Goal: Task Accomplishment & Management: Complete application form

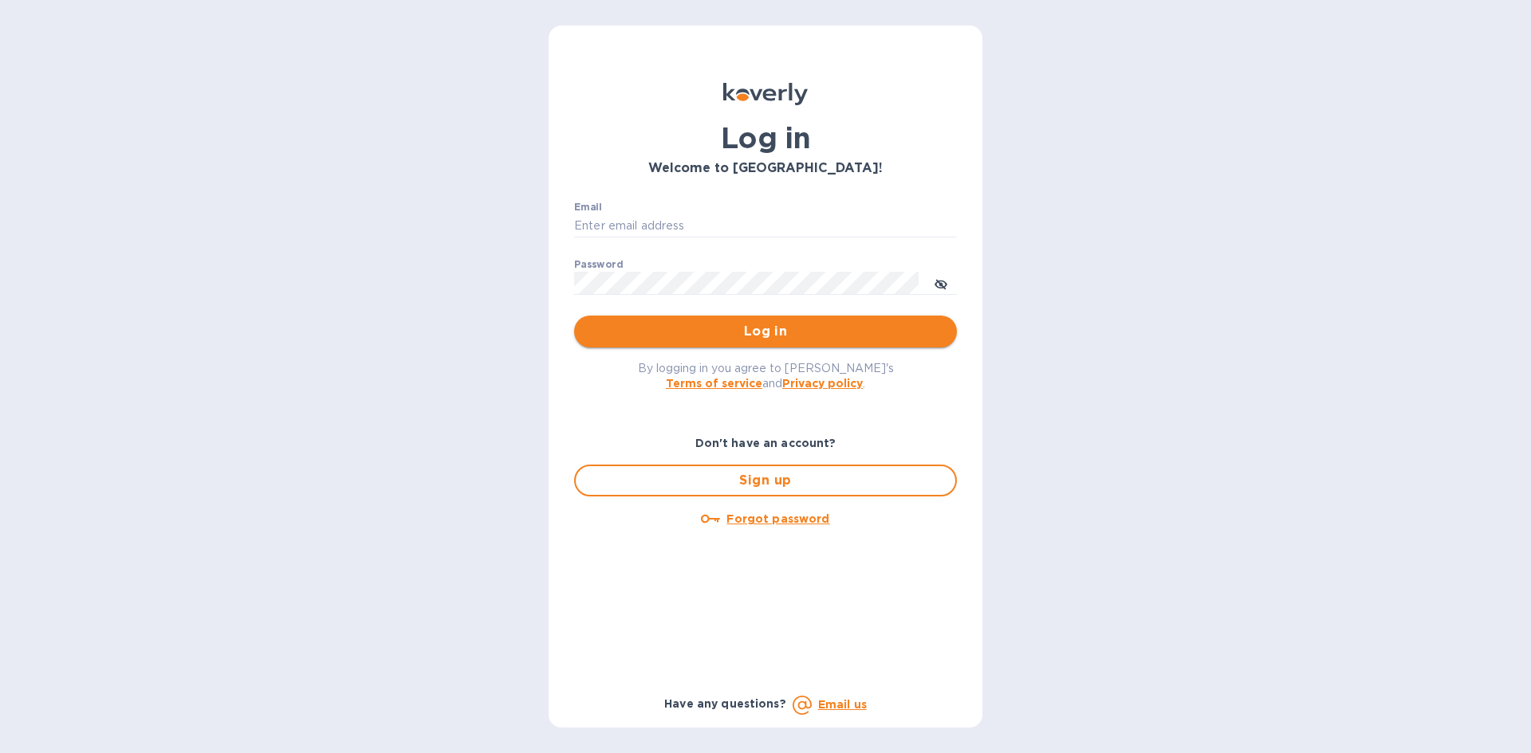
type input "[PERSON_NAME][EMAIL_ADDRESS][DOMAIN_NAME]"
click at [652, 316] on button "Log in" at bounding box center [765, 332] width 383 height 32
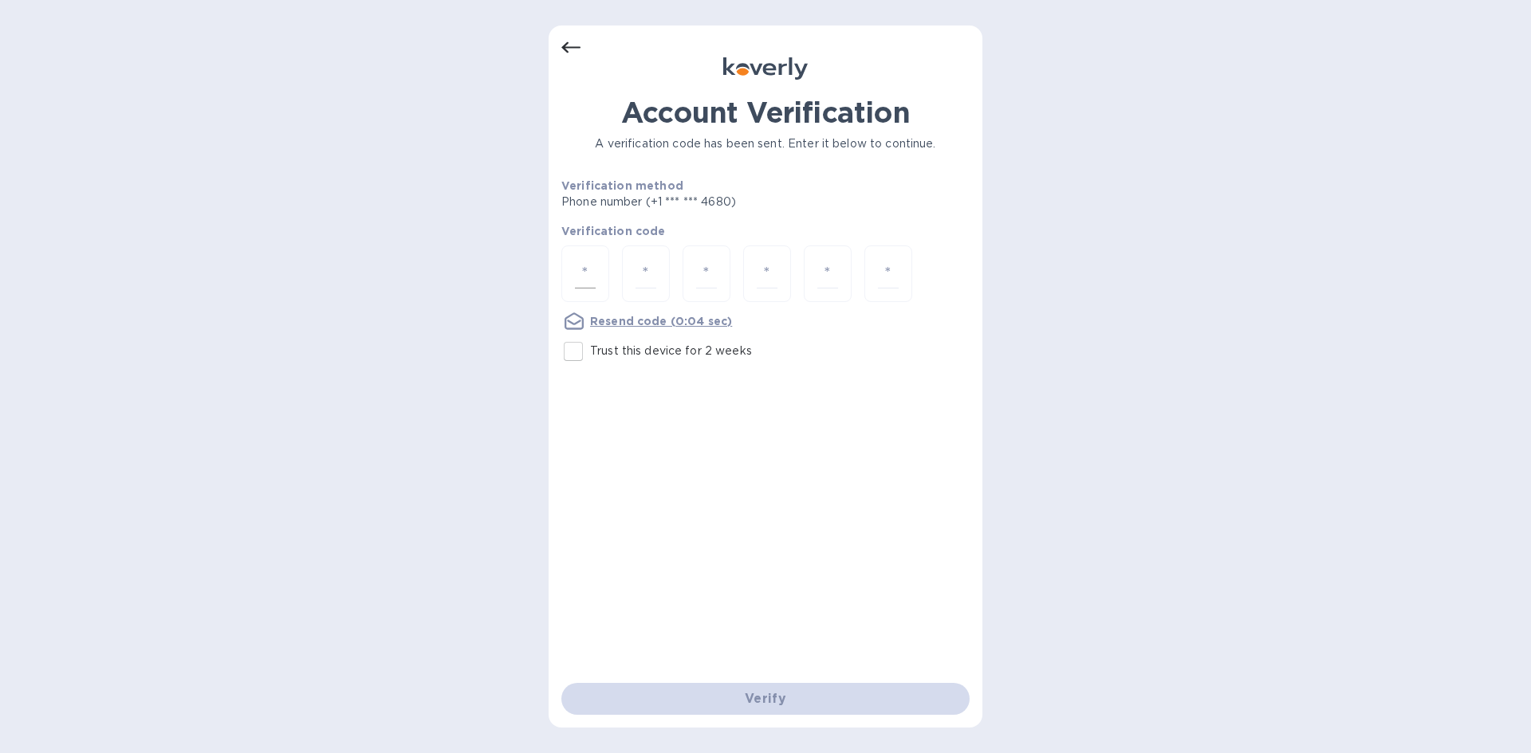
click at [576, 266] on input "number" at bounding box center [585, 274] width 21 height 30
type input "4"
type input "3"
type input "8"
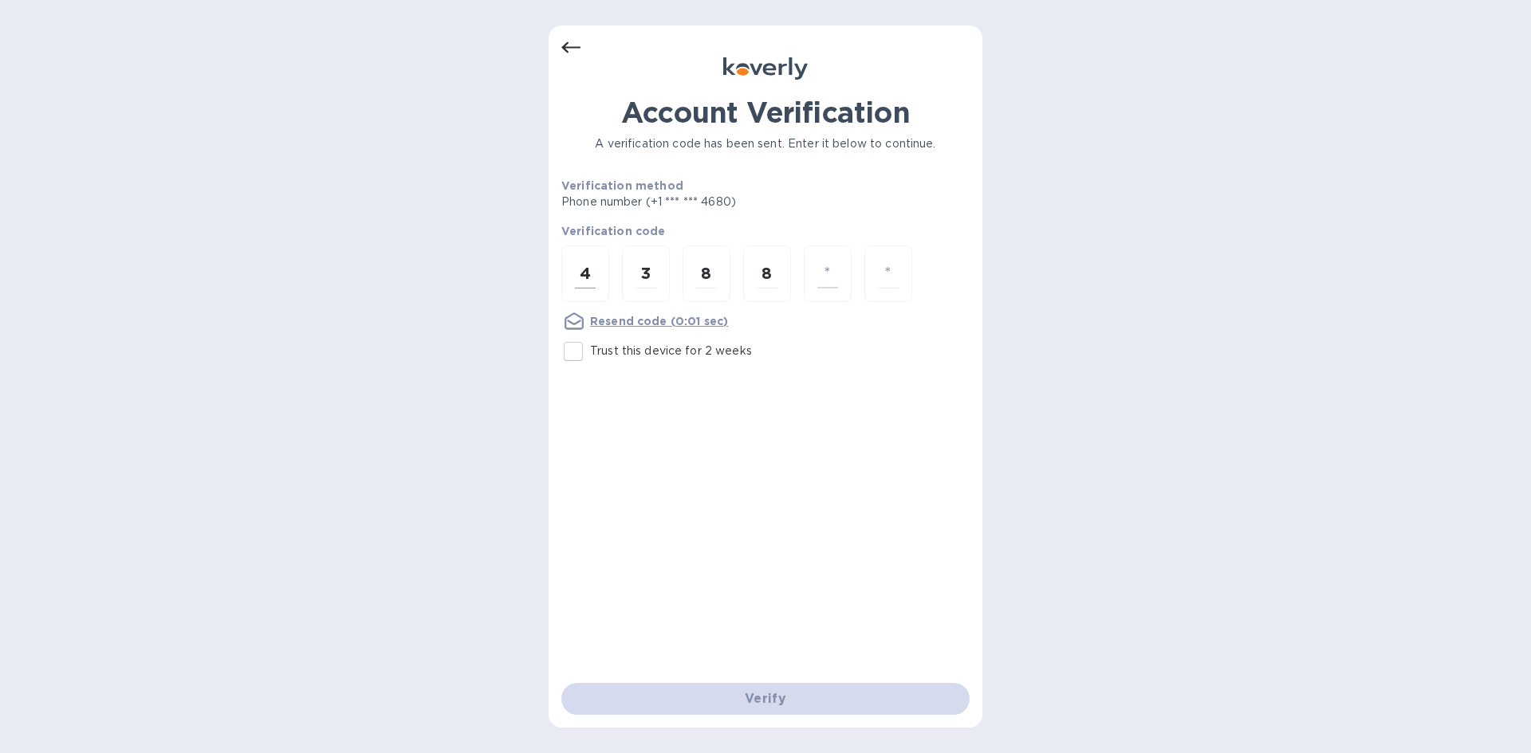
type input "5"
type input "4"
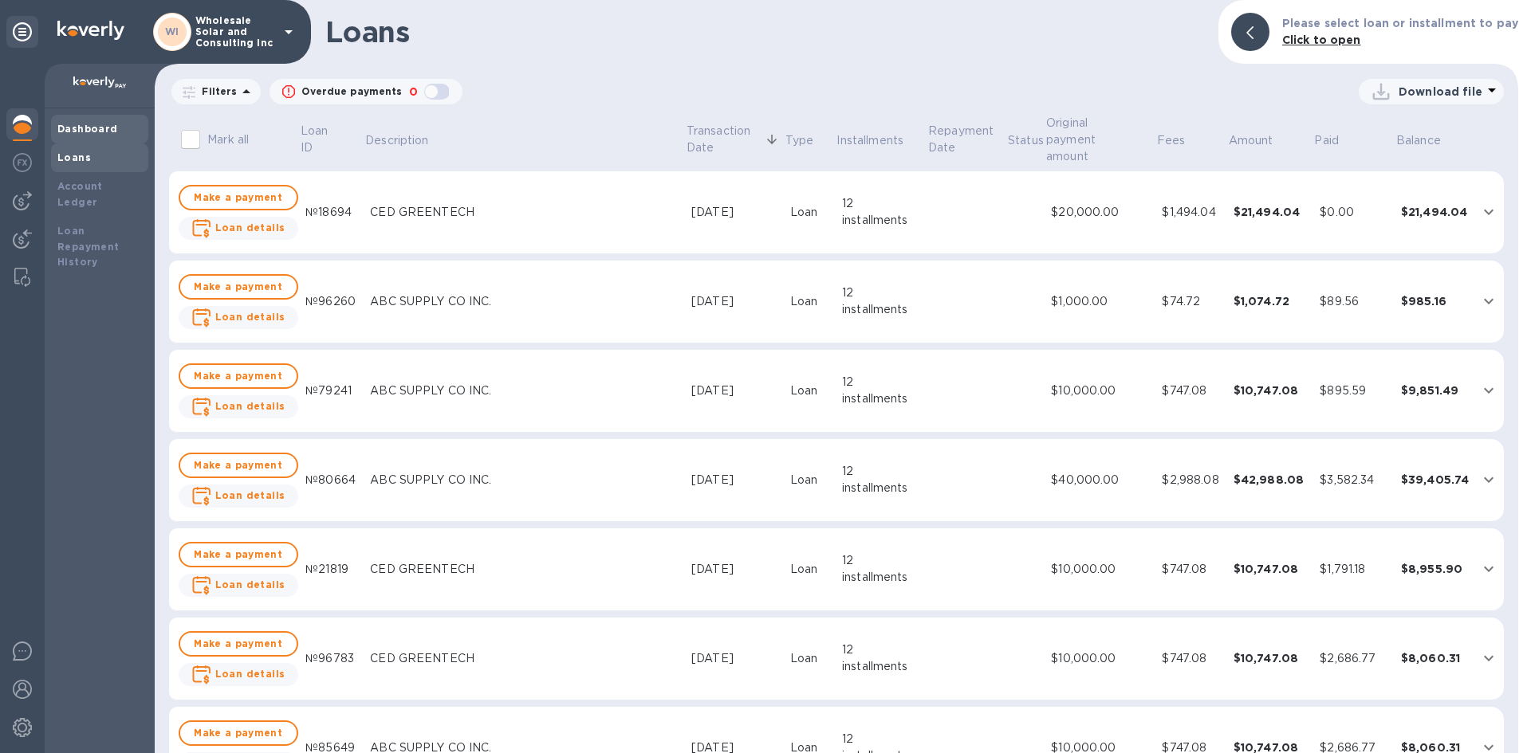
click at [89, 131] on b "Dashboard" at bounding box center [87, 129] width 61 height 12
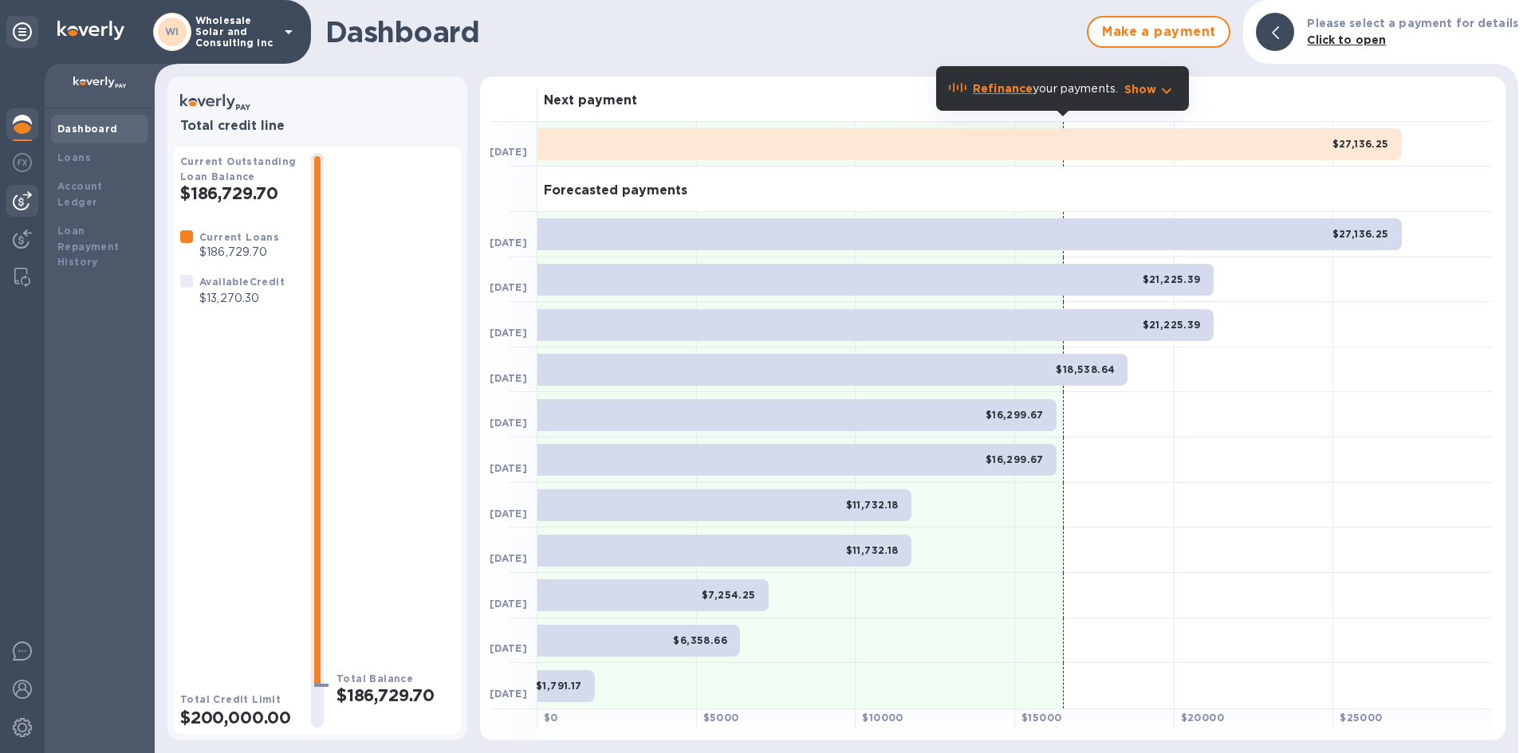
click at [21, 191] on img at bounding box center [22, 200] width 19 height 19
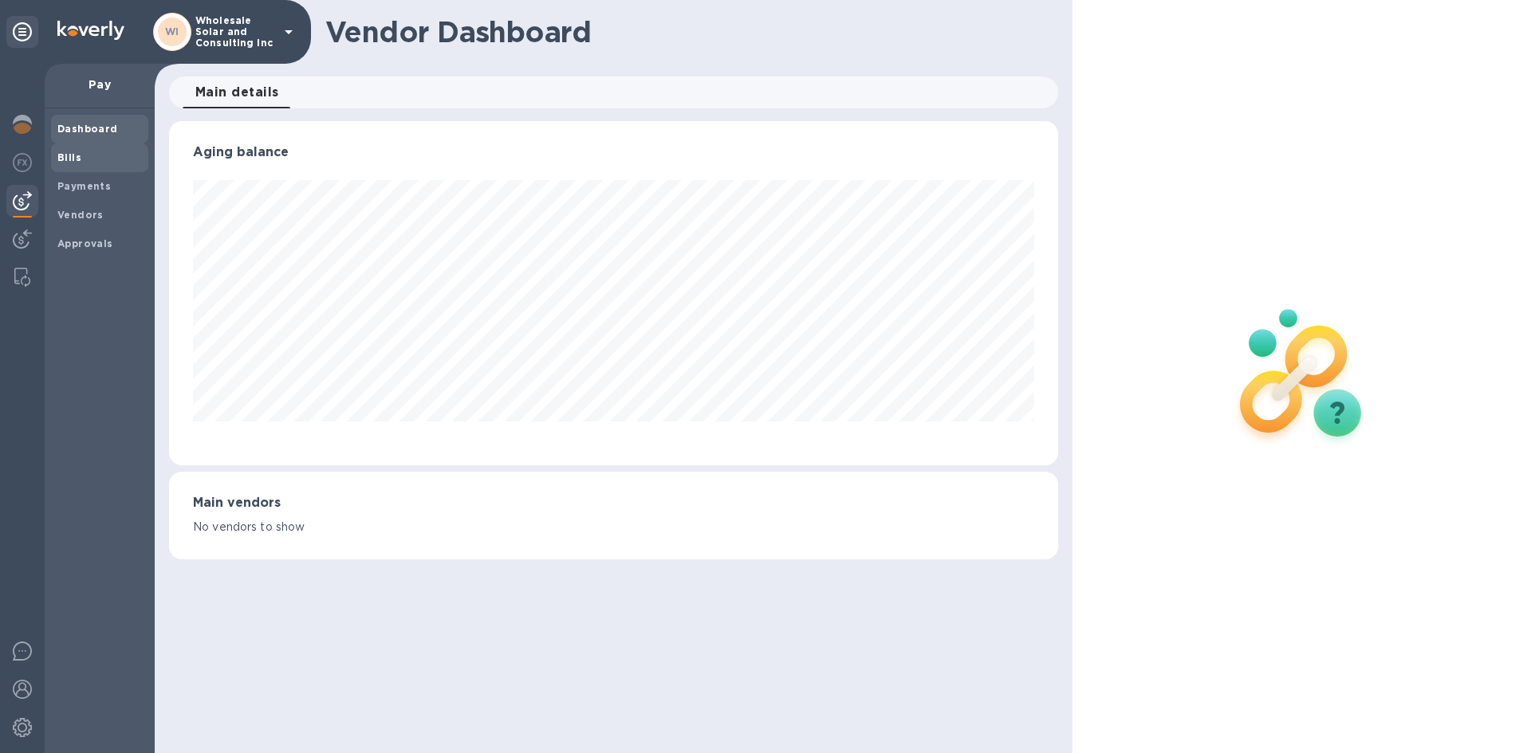
scroll to position [344, 888]
click at [71, 165] on span "Bills" at bounding box center [69, 158] width 24 height 16
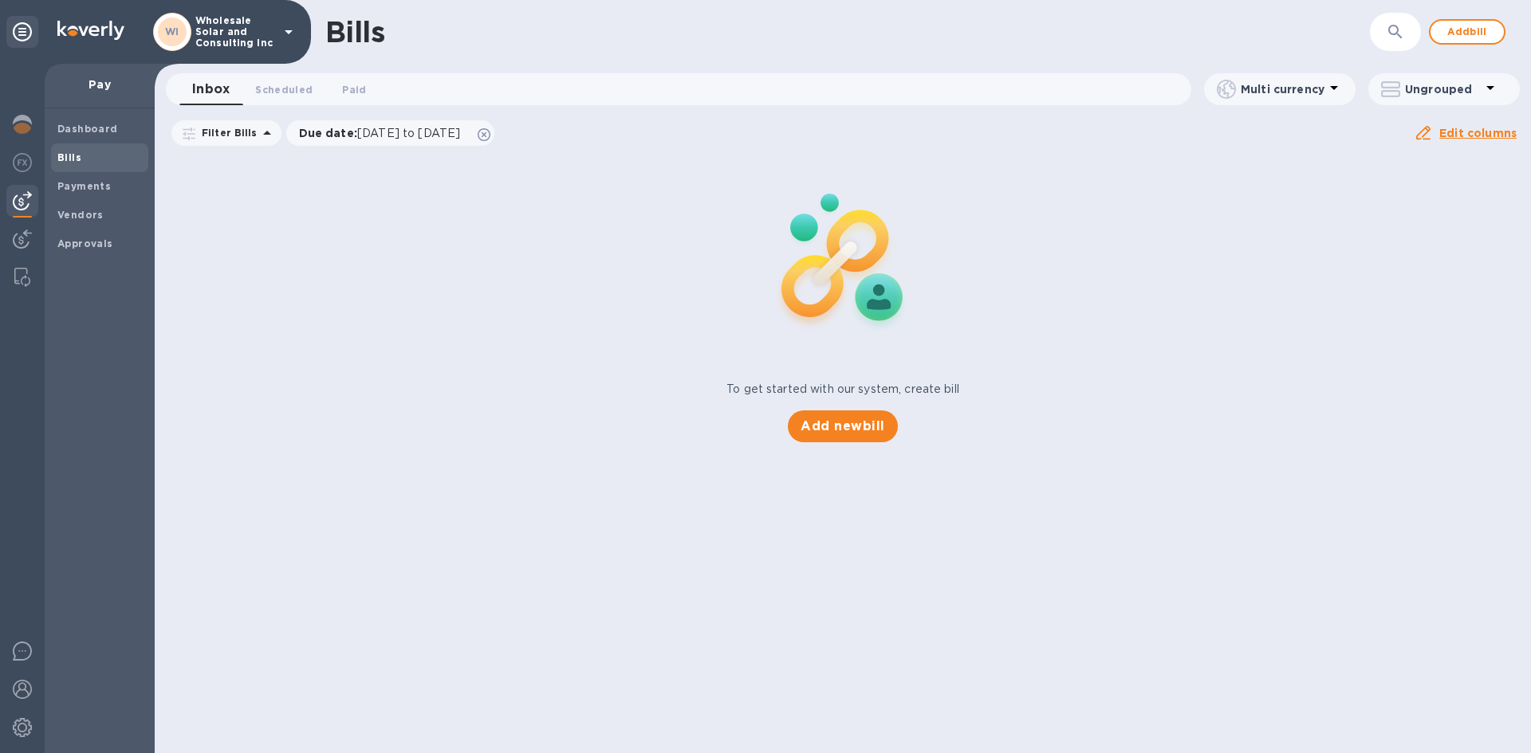
click at [848, 409] on div "Add new bill" at bounding box center [842, 426] width 122 height 45
click at [850, 417] on span "Add new bill" at bounding box center [843, 426] width 84 height 19
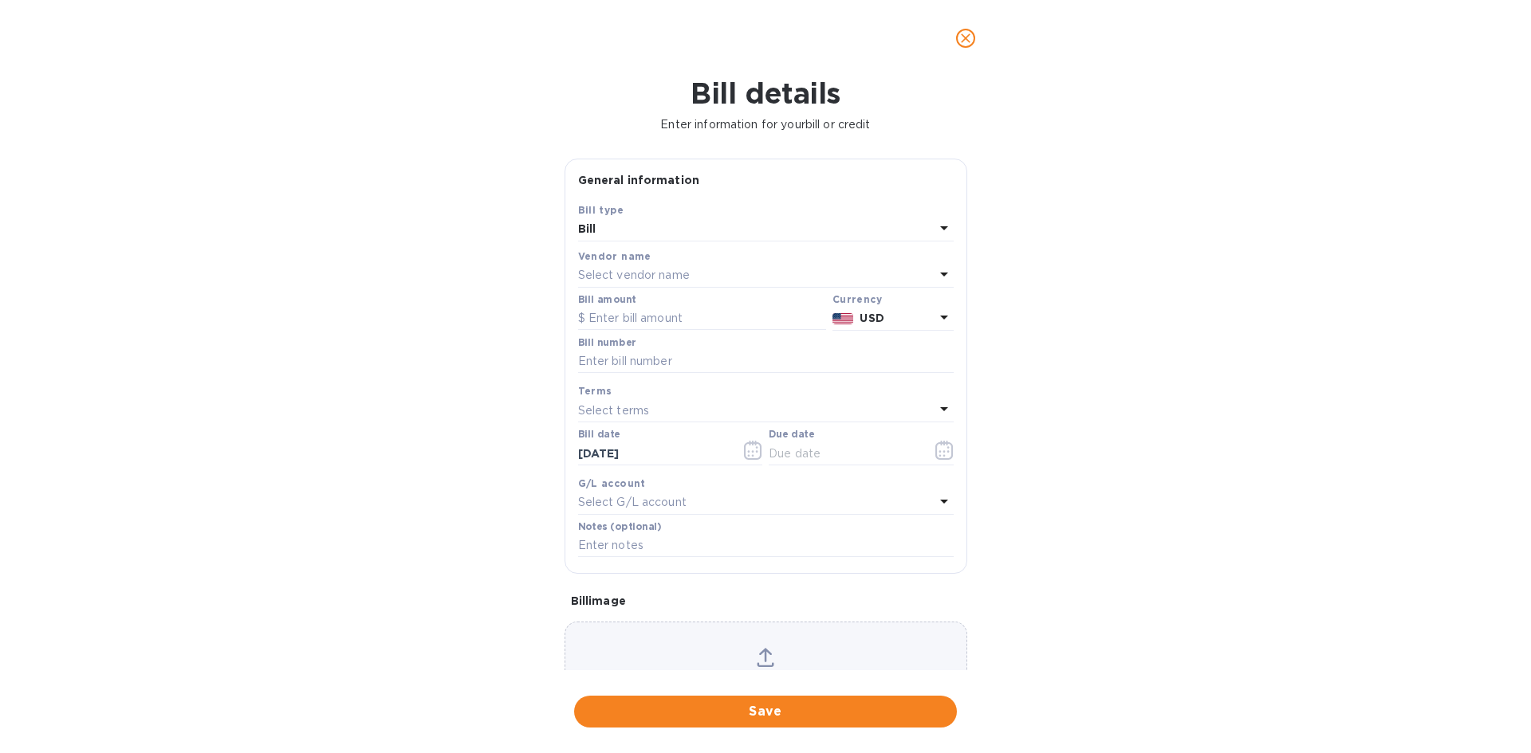
click at [632, 277] on p "Select vendor name" at bounding box center [634, 275] width 112 height 17
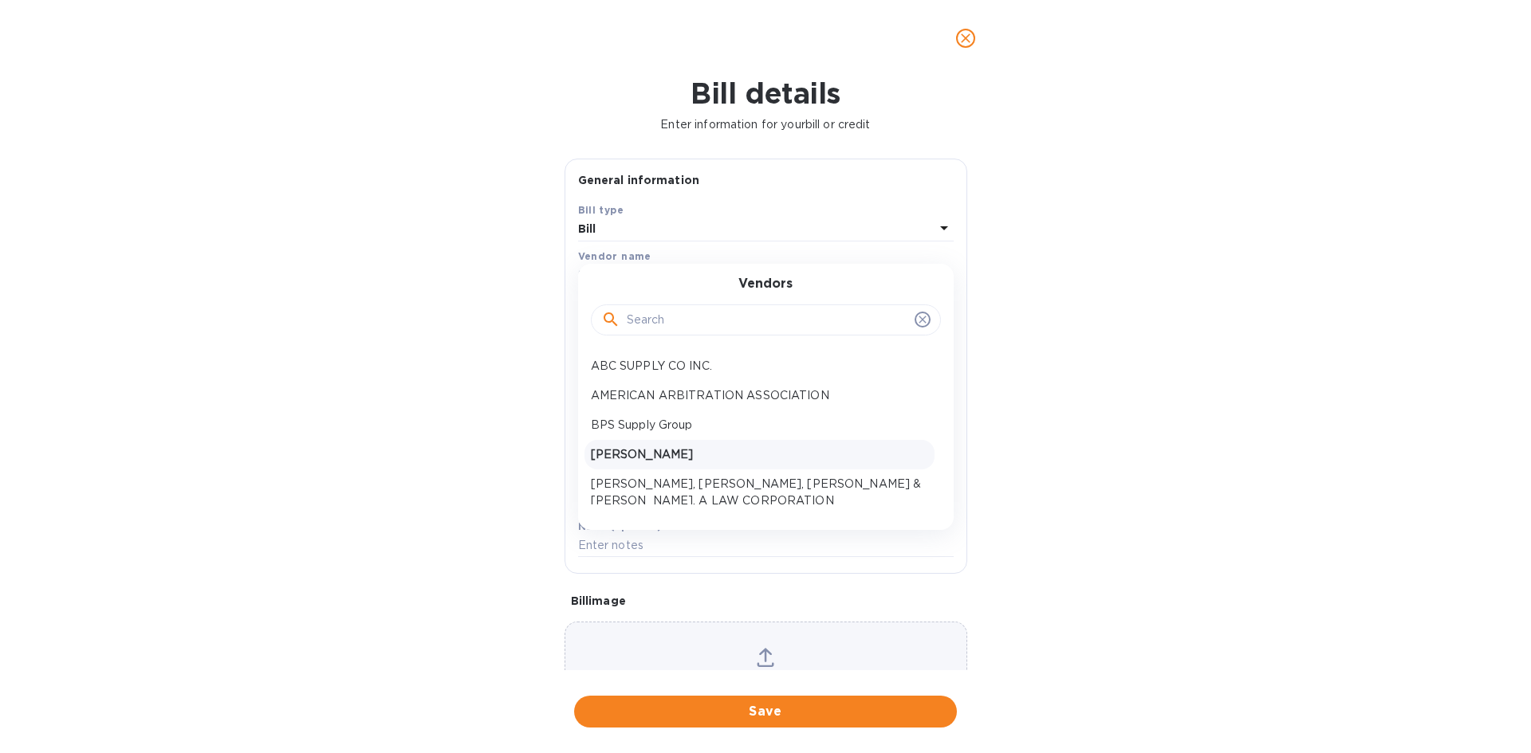
click at [663, 450] on p "[PERSON_NAME]" at bounding box center [759, 455] width 337 height 17
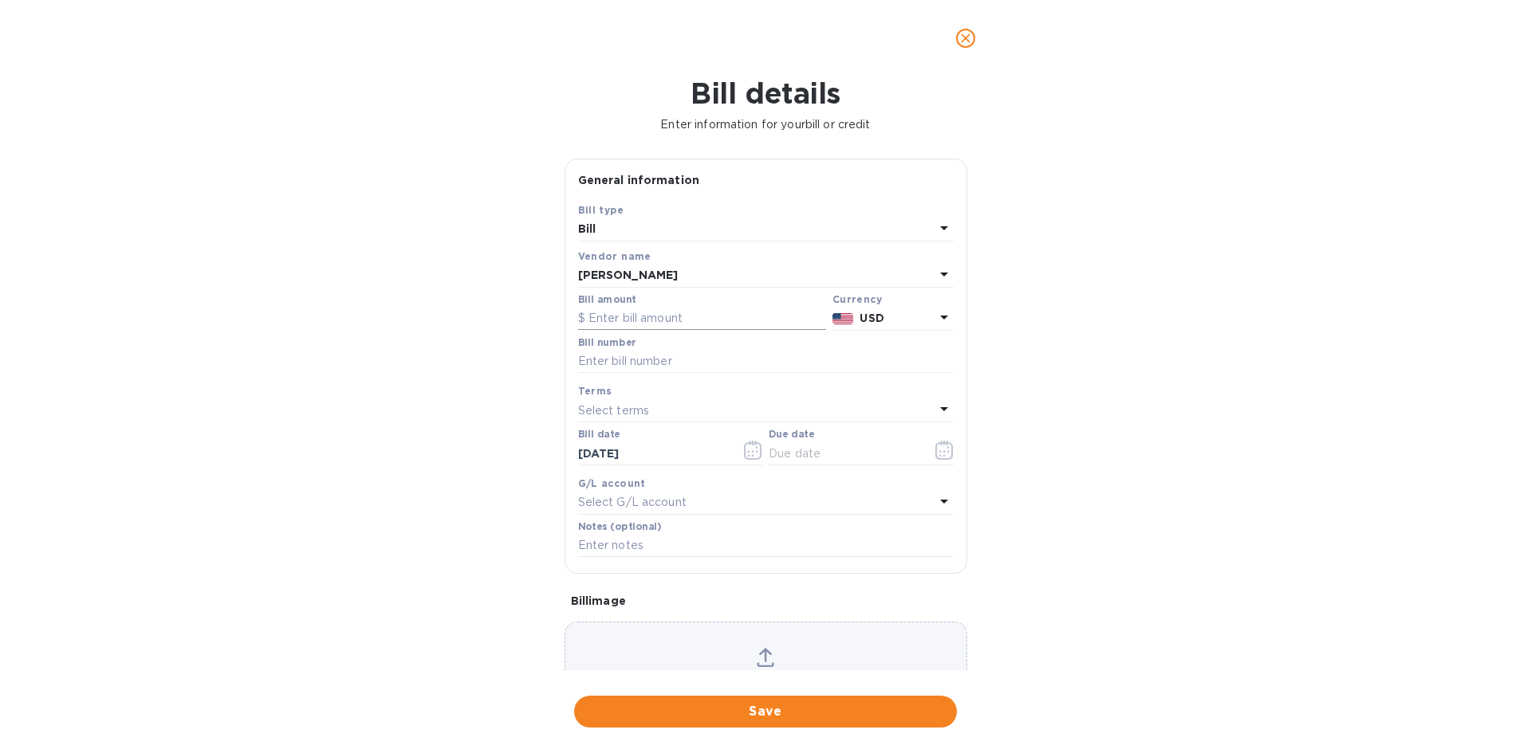
click at [653, 320] on input "text" at bounding box center [702, 319] width 248 height 24
type input "3,400"
click at [698, 366] on input "text" at bounding box center [766, 362] width 376 height 24
type input "SEP RENT"
click at [650, 417] on div "Select terms" at bounding box center [756, 410] width 356 height 22
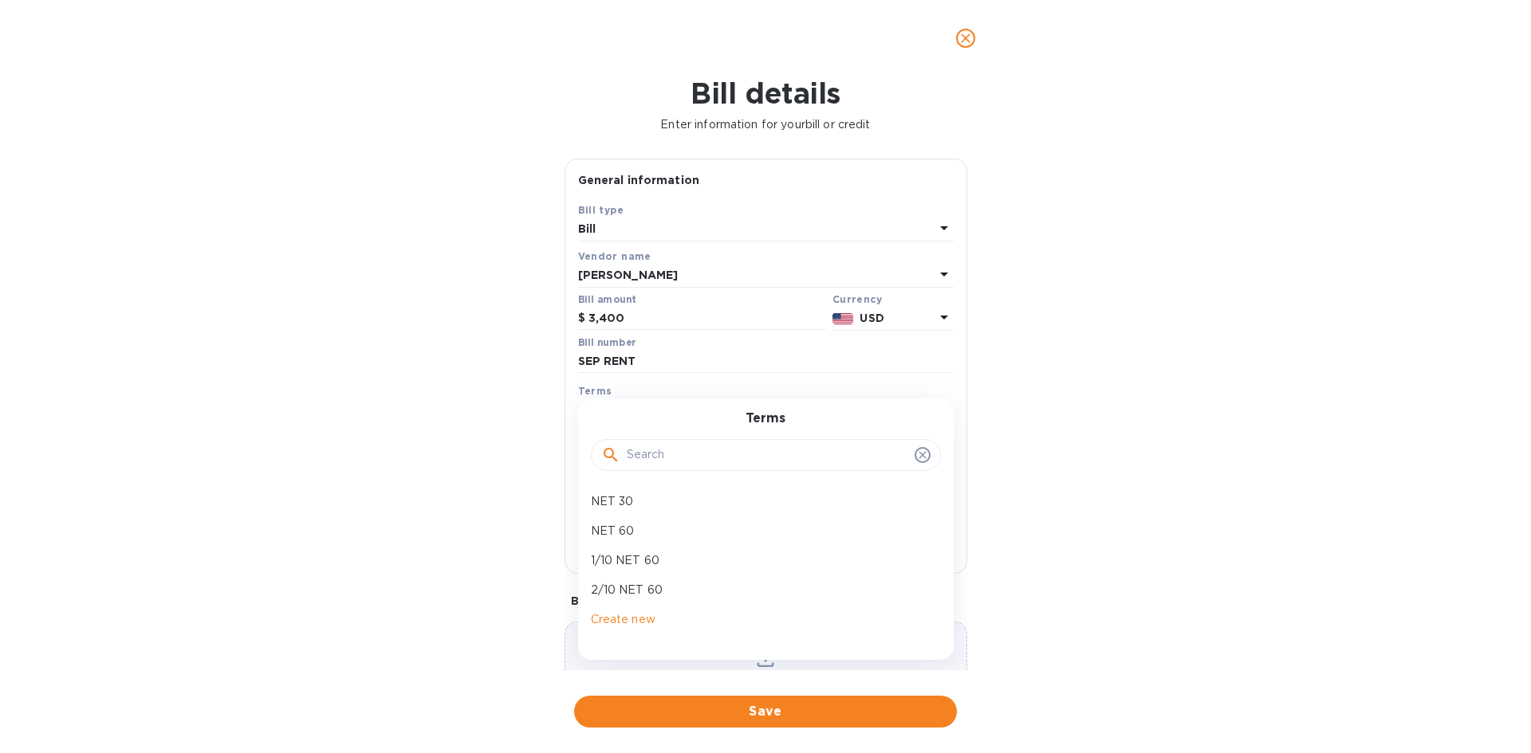
click at [919, 454] on icon at bounding box center [922, 454] width 7 height 7
click at [987, 364] on div "Bill details Enter information for your bill or credit General information Save…" at bounding box center [765, 415] width 1531 height 677
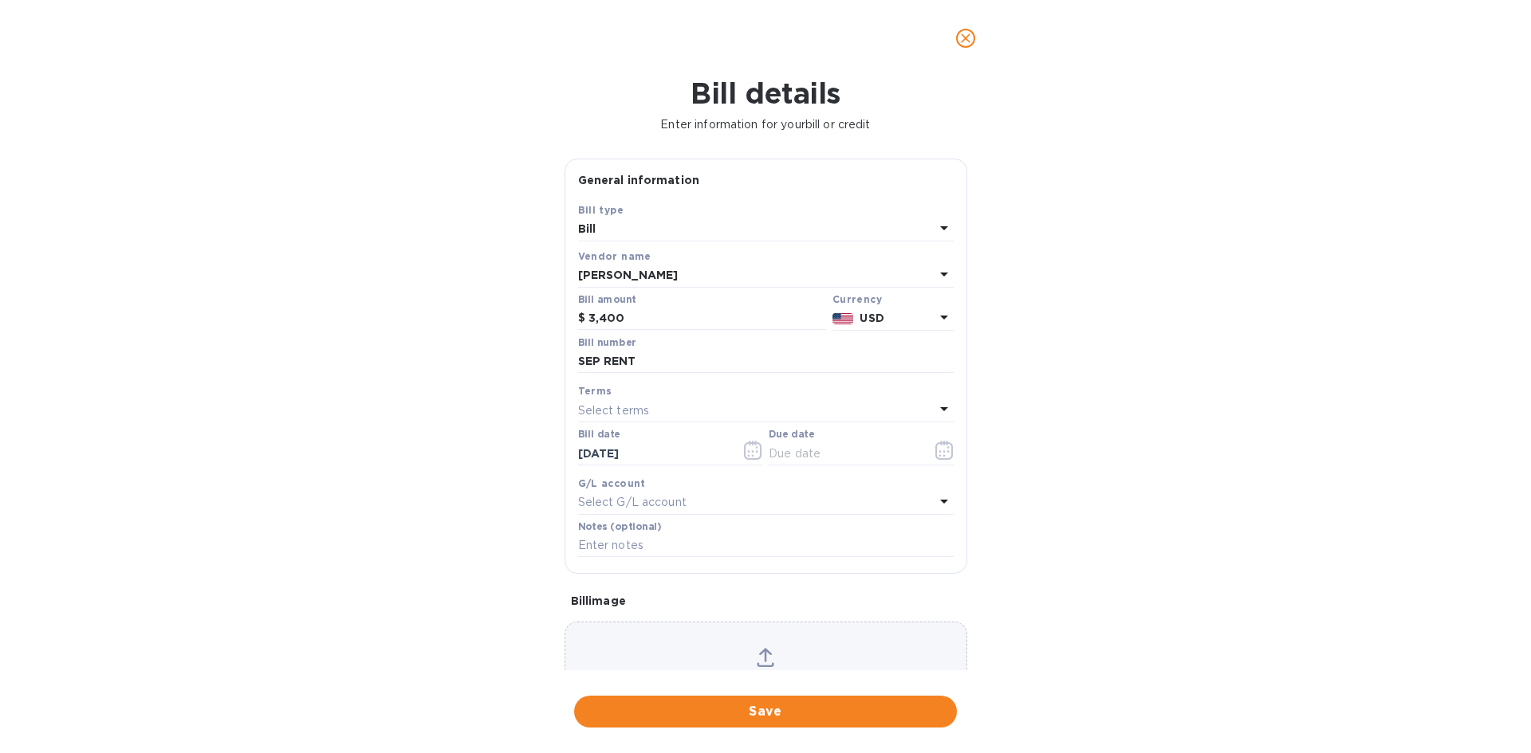
scroll to position [80, 0]
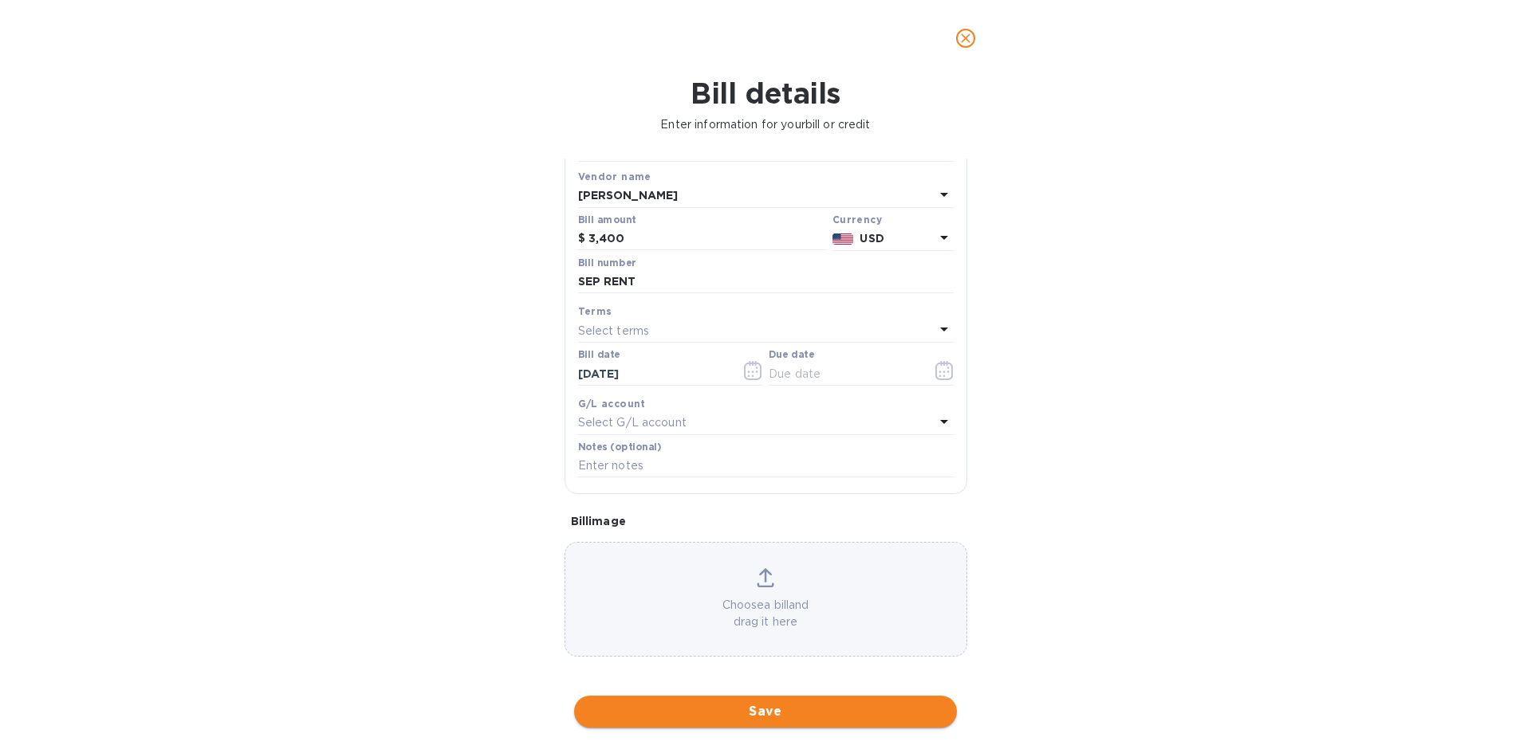
click at [814, 706] on span "Save" at bounding box center [765, 711] width 357 height 19
click at [934, 359] on button "button" at bounding box center [944, 371] width 37 height 38
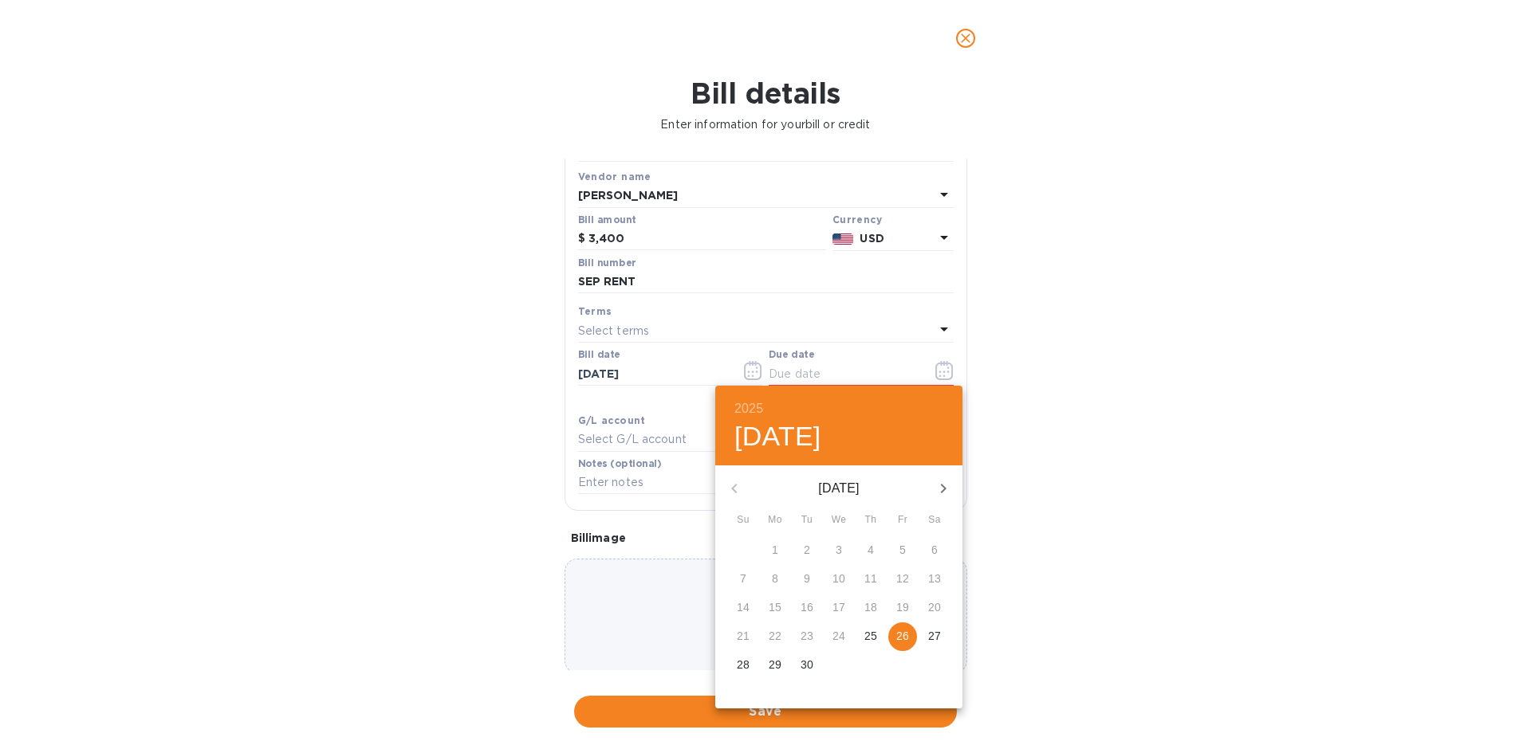
click at [903, 644] on p "26" at bounding box center [902, 636] width 13 height 16
type input "[DATE]"
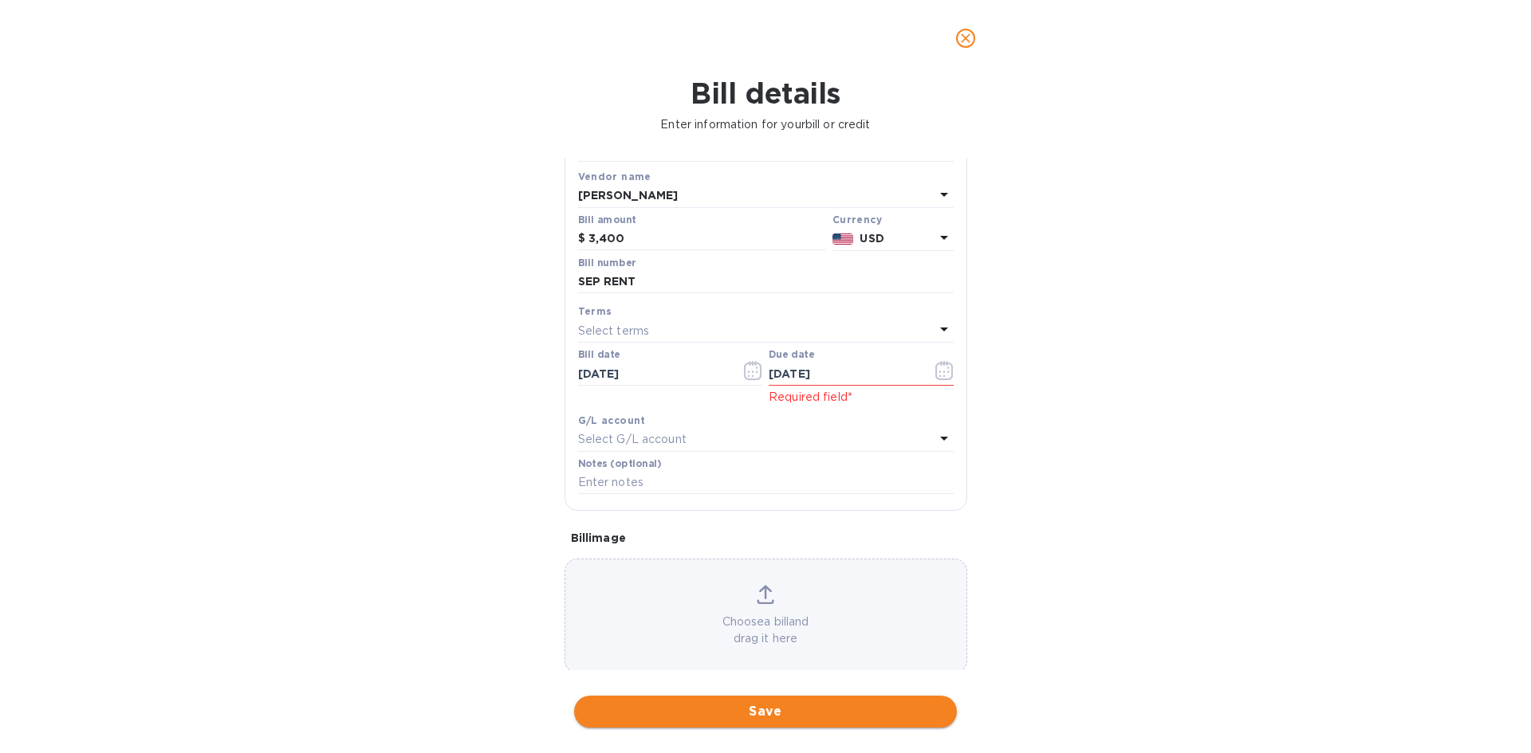
click at [859, 710] on span "Save" at bounding box center [765, 711] width 357 height 19
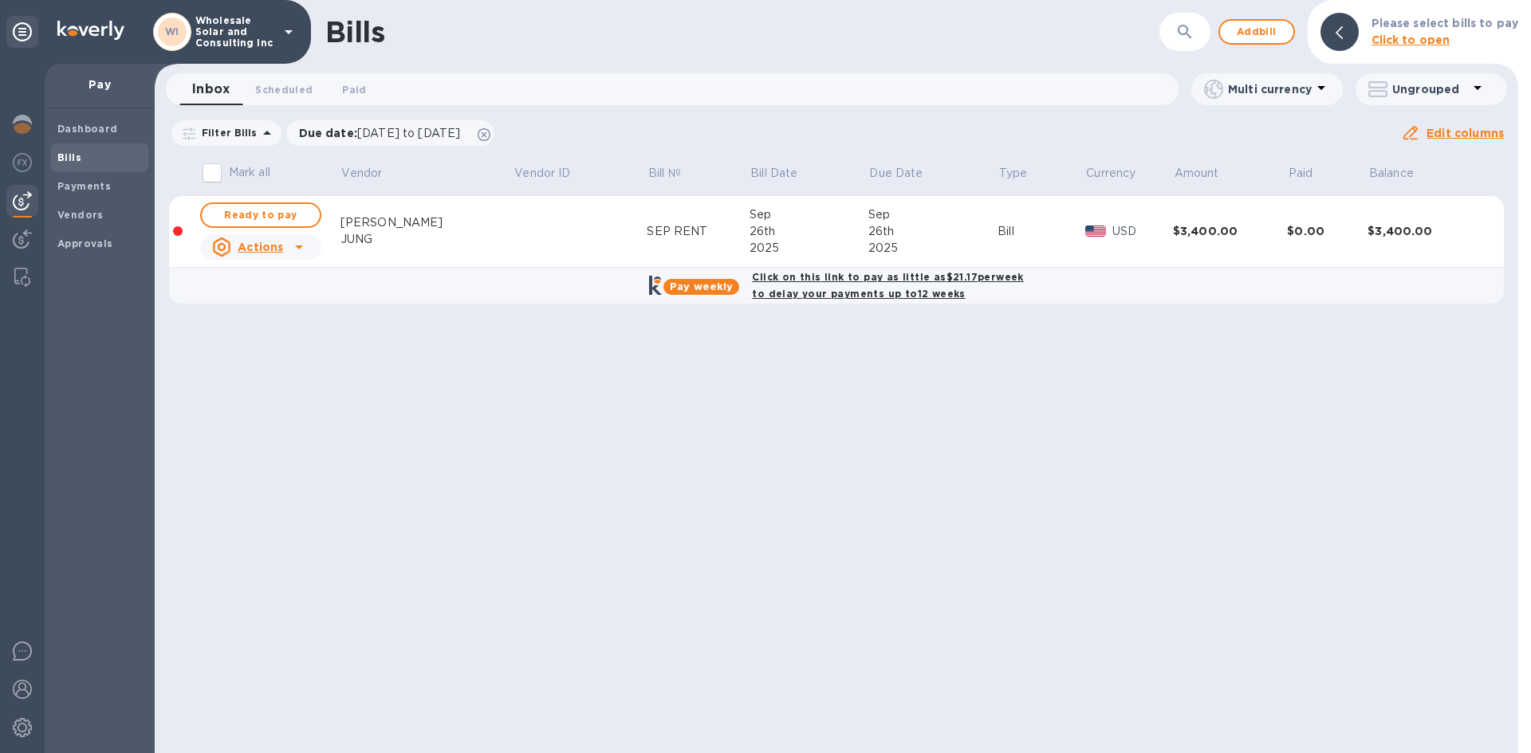
click at [709, 288] on b "Pay weekly" at bounding box center [701, 287] width 63 height 12
checkbox input "true"
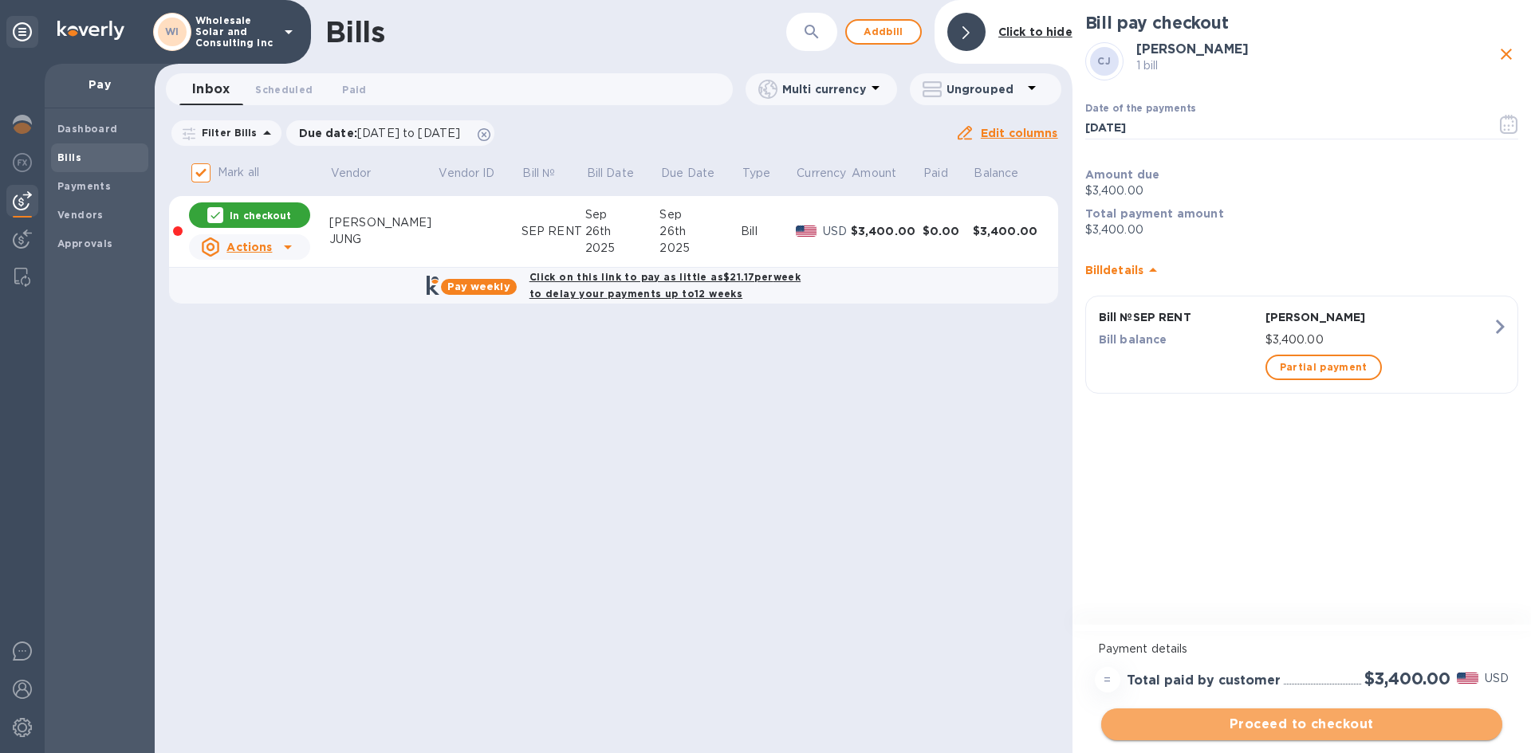
click at [1332, 718] on span "Proceed to checkout" at bounding box center [1302, 724] width 376 height 19
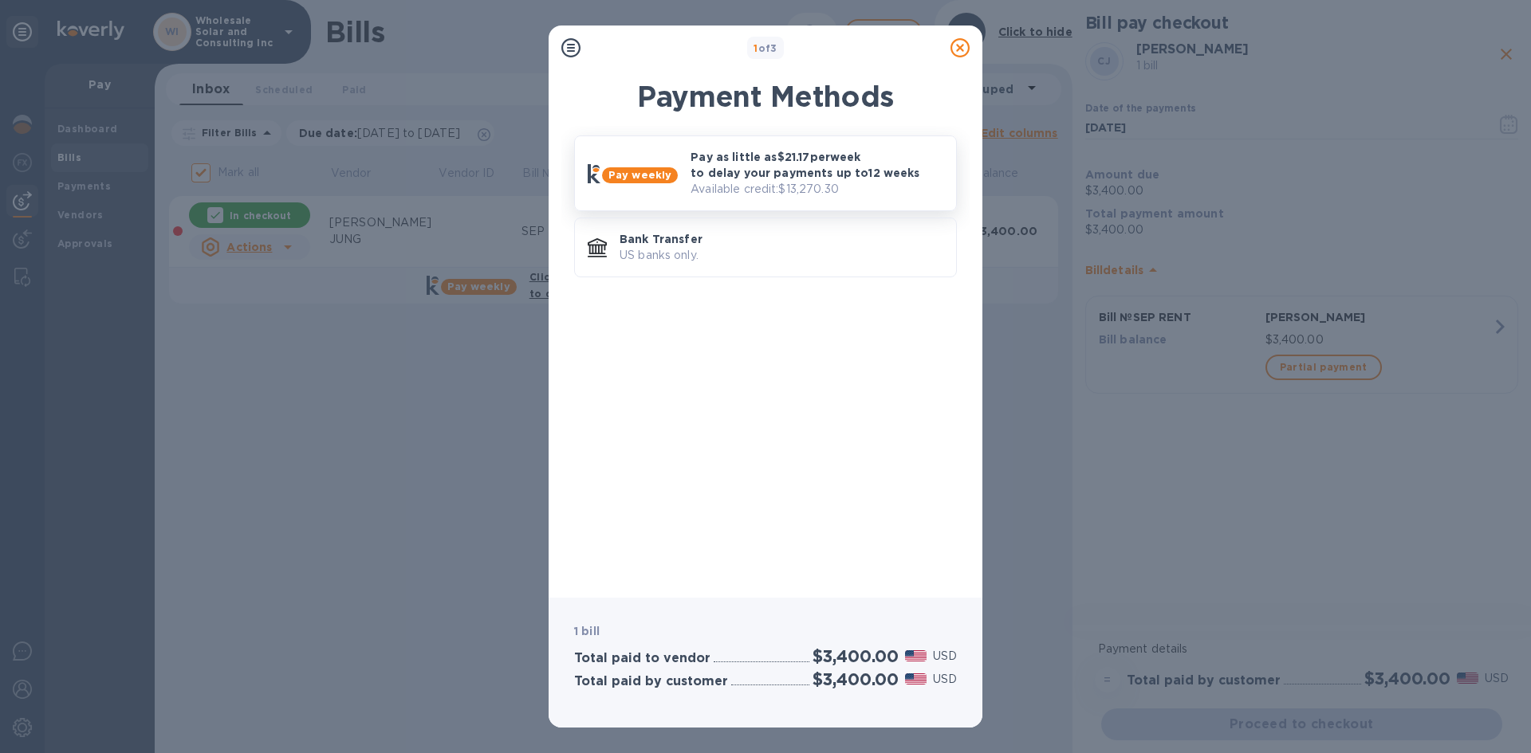
click at [787, 189] on p "Available credit: $13,270.30" at bounding box center [817, 189] width 253 height 17
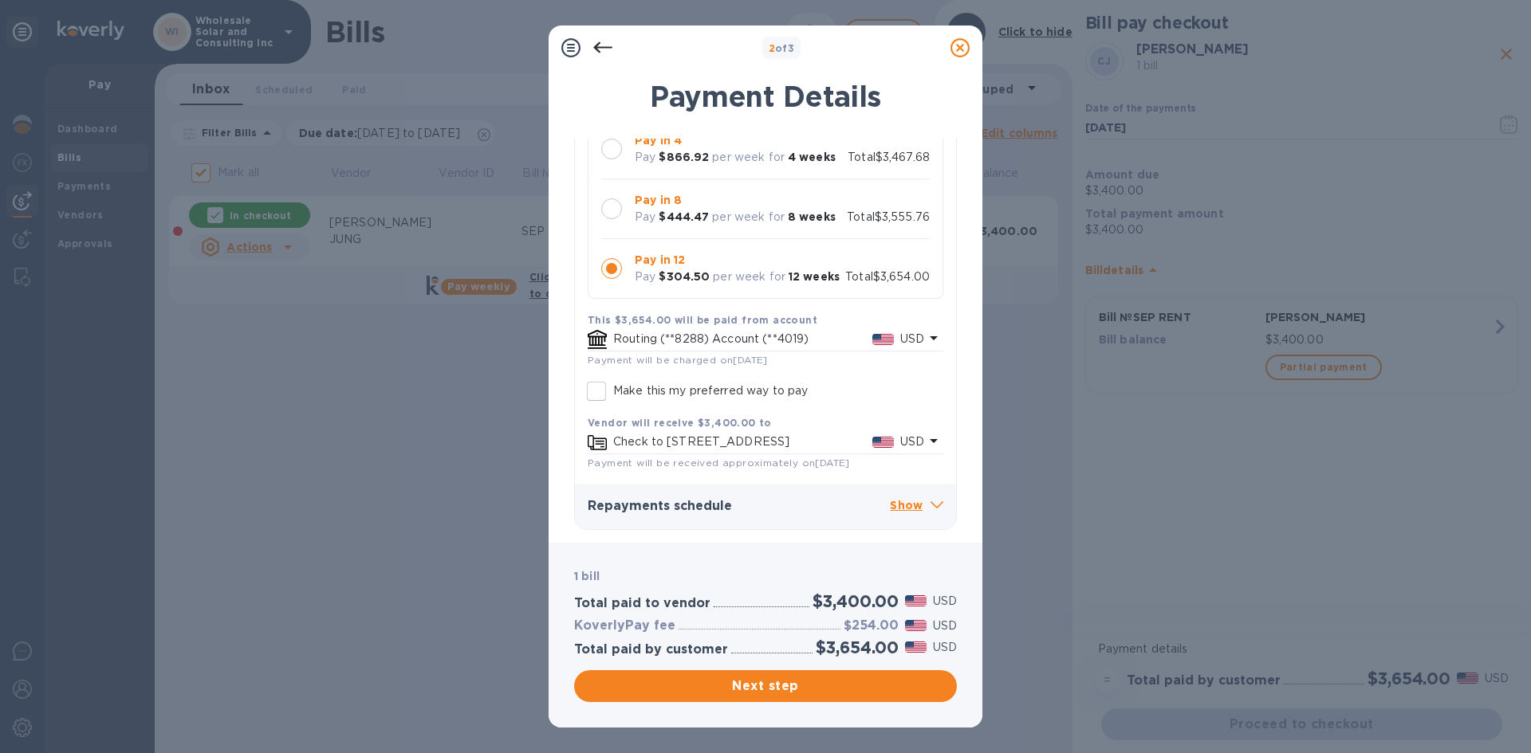
scroll to position [187, 0]
click at [761, 685] on span "Next step" at bounding box center [765, 686] width 357 height 19
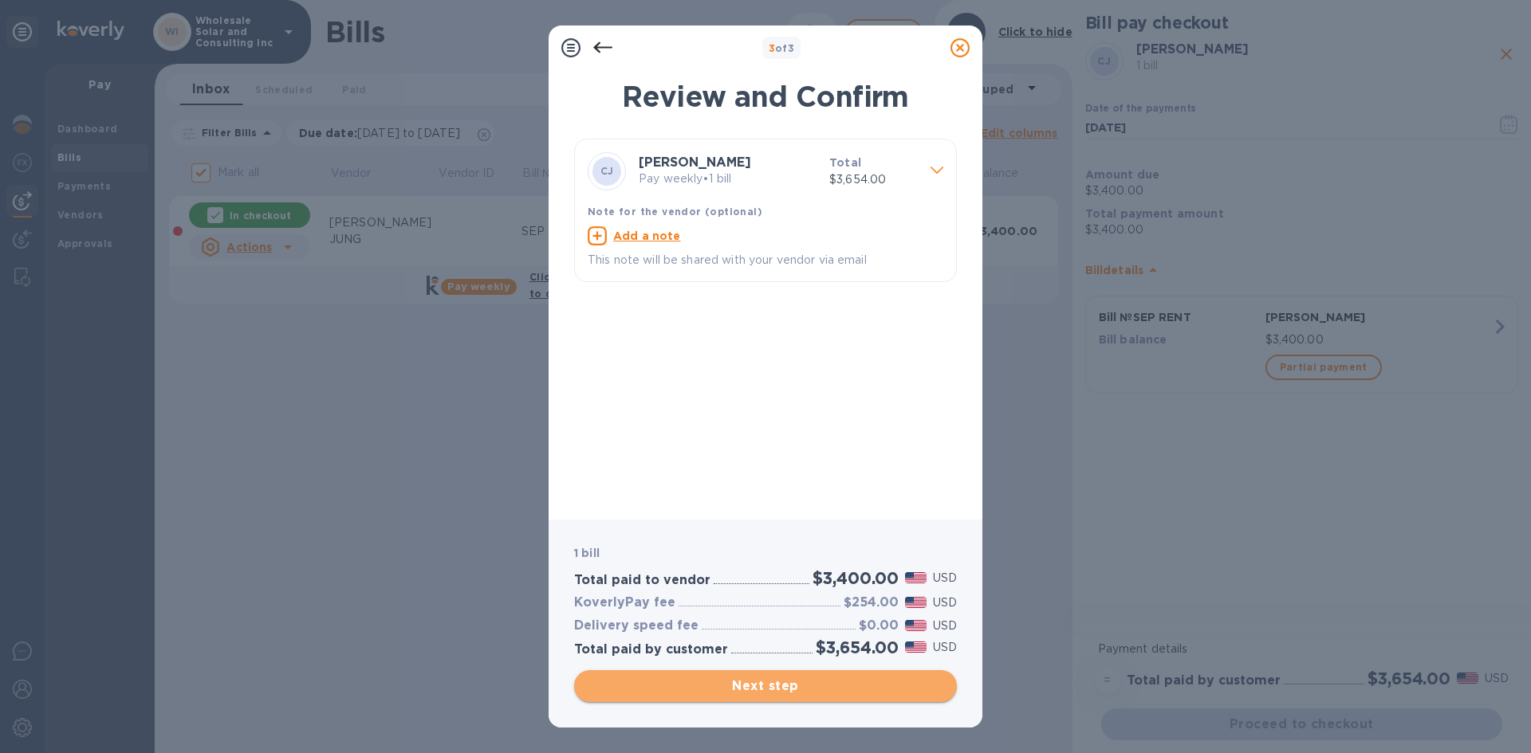
click at [761, 685] on span "Next step" at bounding box center [765, 686] width 357 height 19
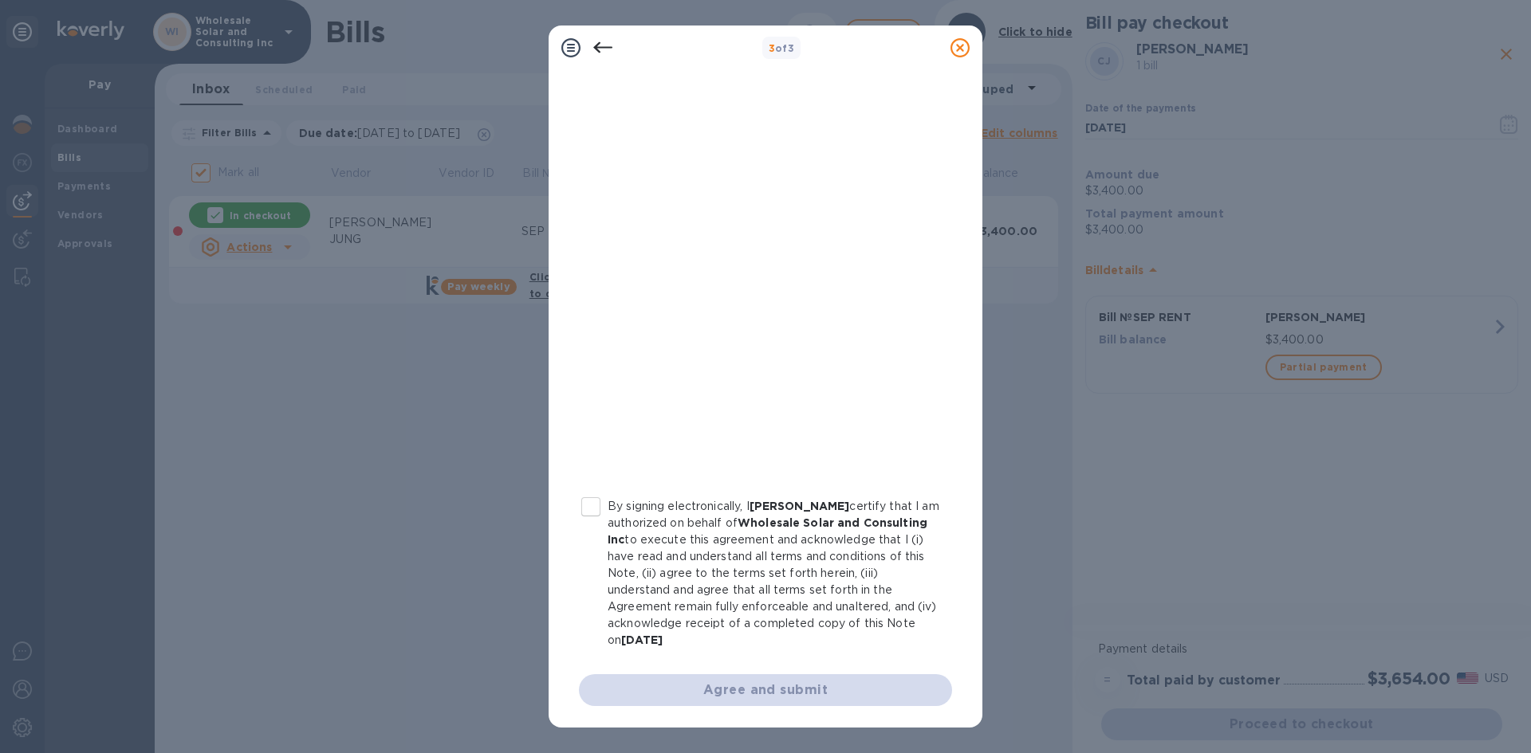
scroll to position [155, 0]
click at [602, 510] on input "By signing electronically, I [PERSON_NAME] certify that I am authorized on beha…" at bounding box center [590, 506] width 33 height 33
checkbox input "true"
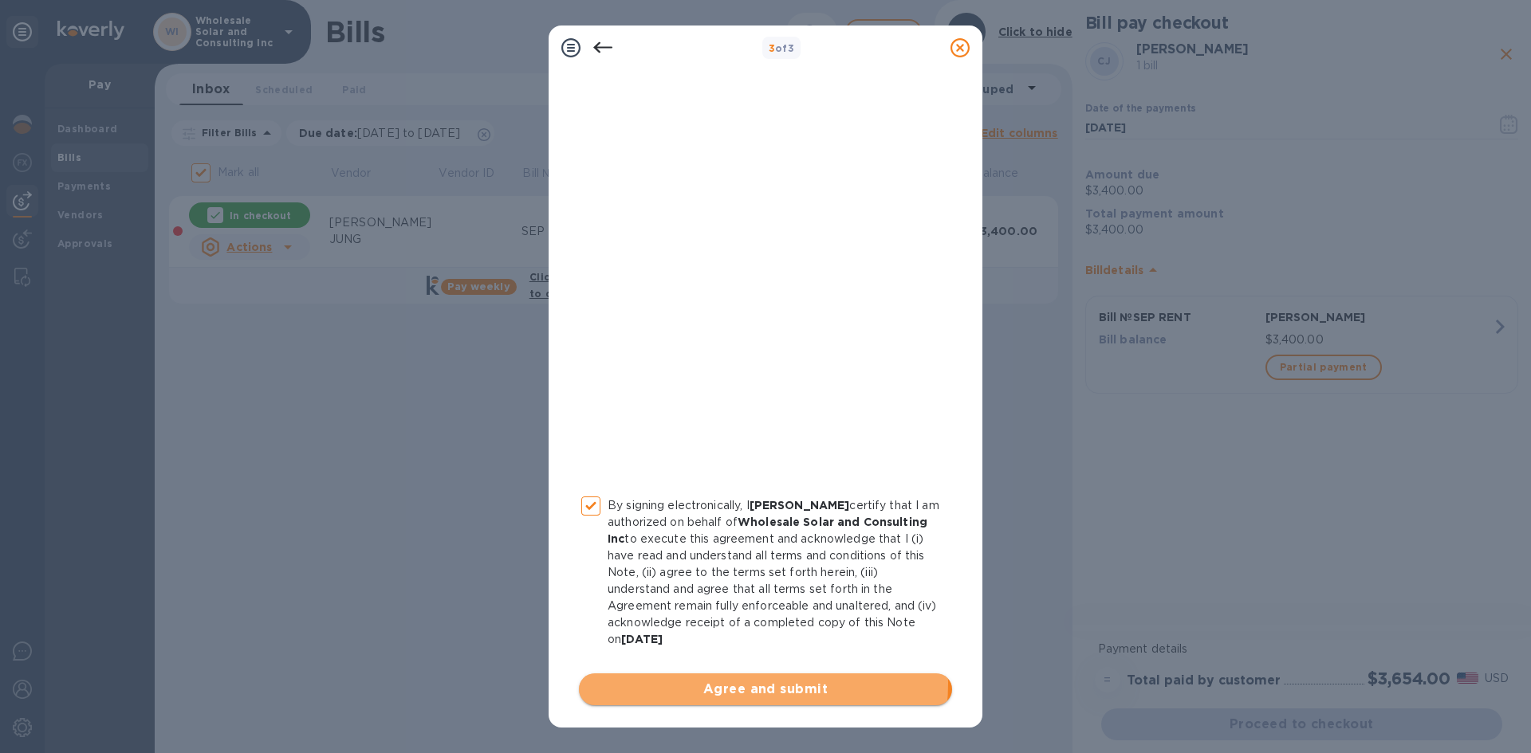
click at [751, 684] on span "Agree and submit" at bounding box center [766, 689] width 348 height 19
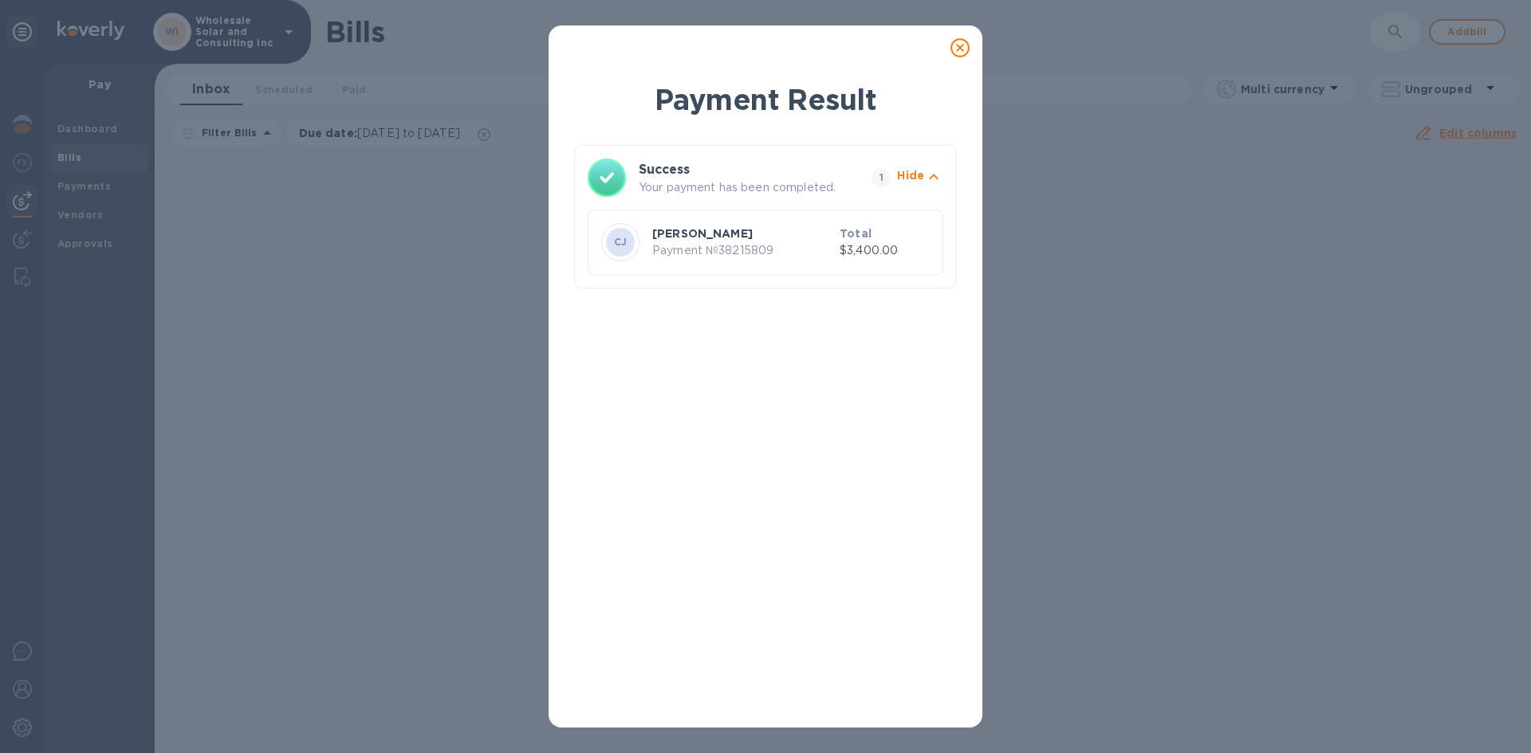
click at [958, 58] on div at bounding box center [960, 48] width 32 height 32
click at [962, 49] on icon at bounding box center [959, 47] width 19 height 19
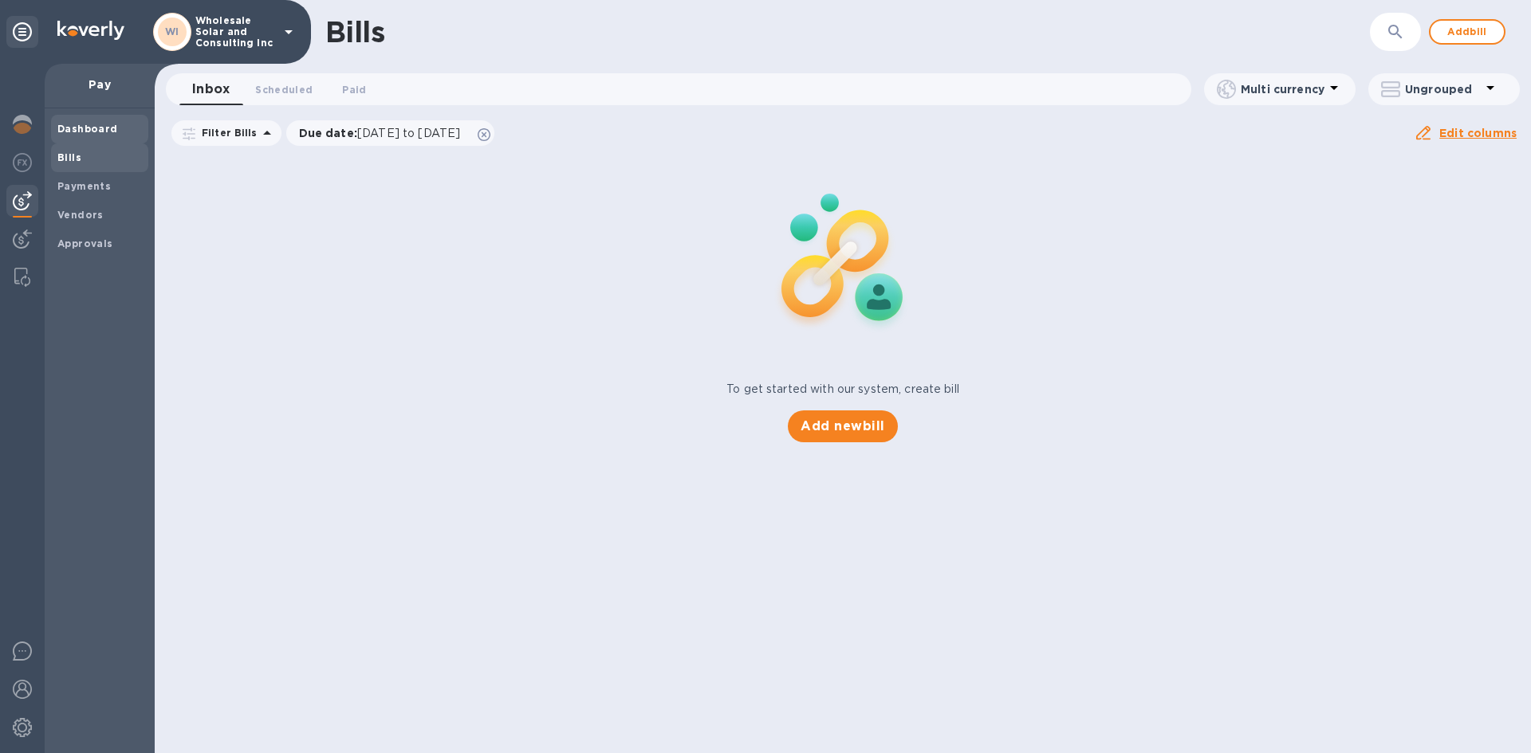
click at [96, 129] on b "Dashboard" at bounding box center [87, 129] width 61 height 12
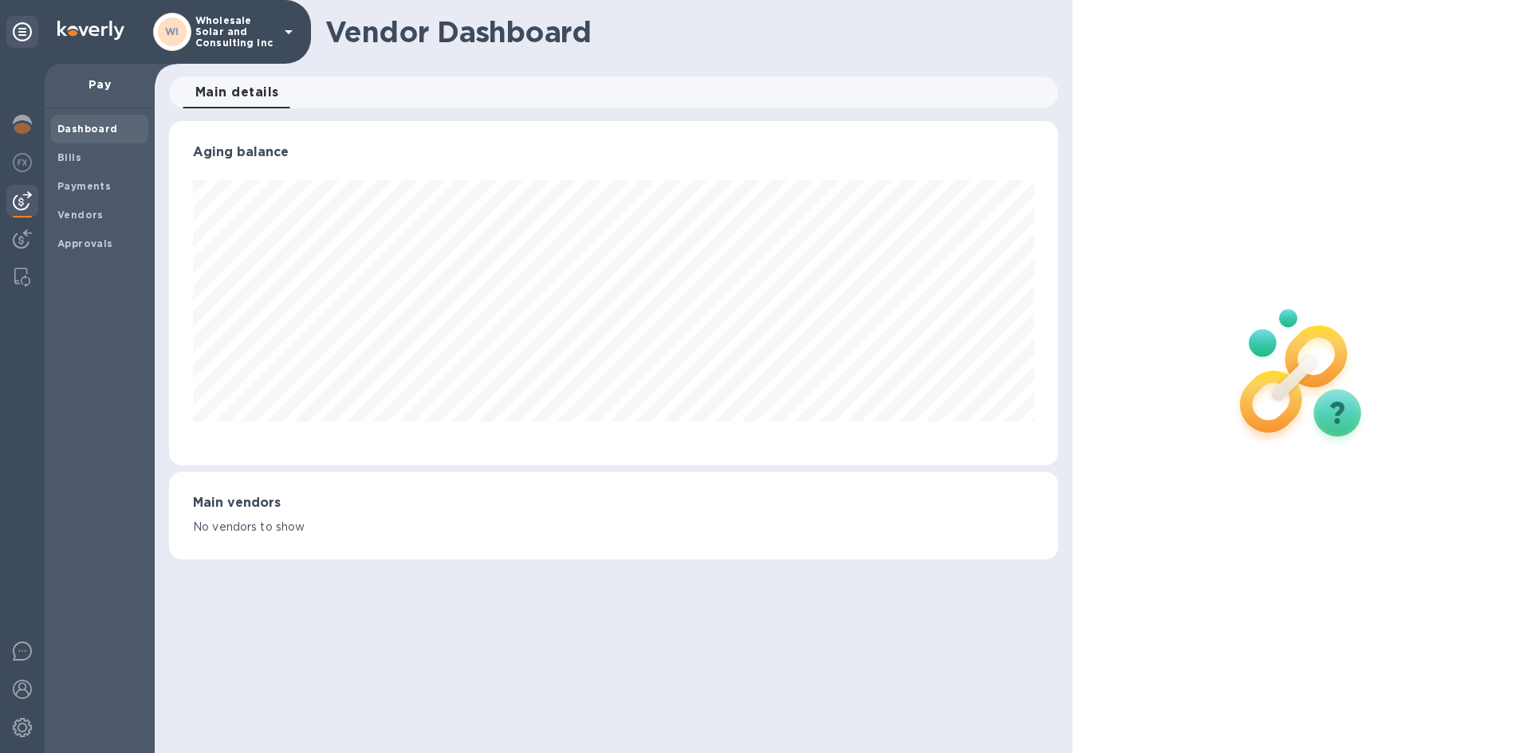
scroll to position [344, 888]
click at [3, 129] on div at bounding box center [22, 409] width 45 height 690
click at [14, 132] on img at bounding box center [22, 124] width 19 height 19
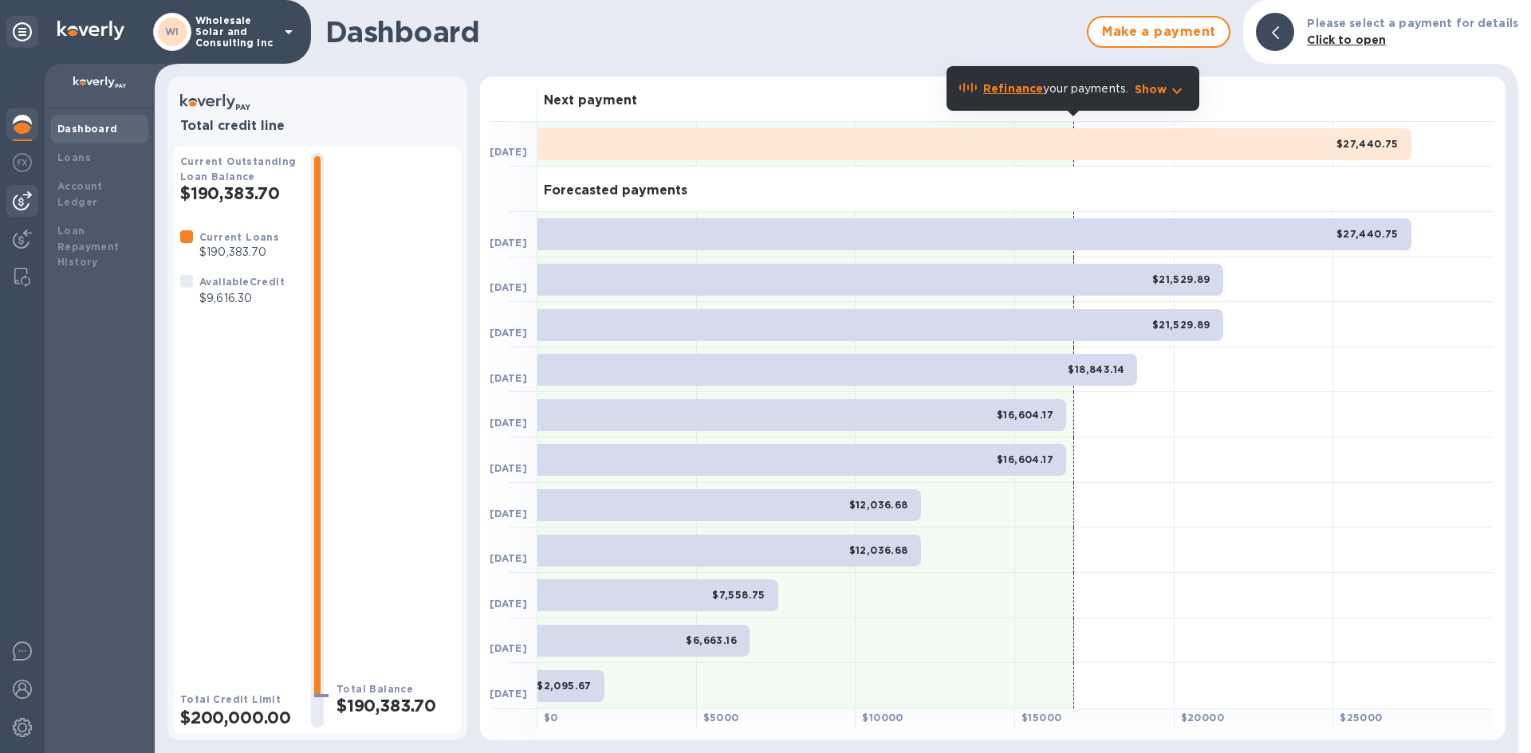
click at [13, 197] on div at bounding box center [22, 201] width 32 height 32
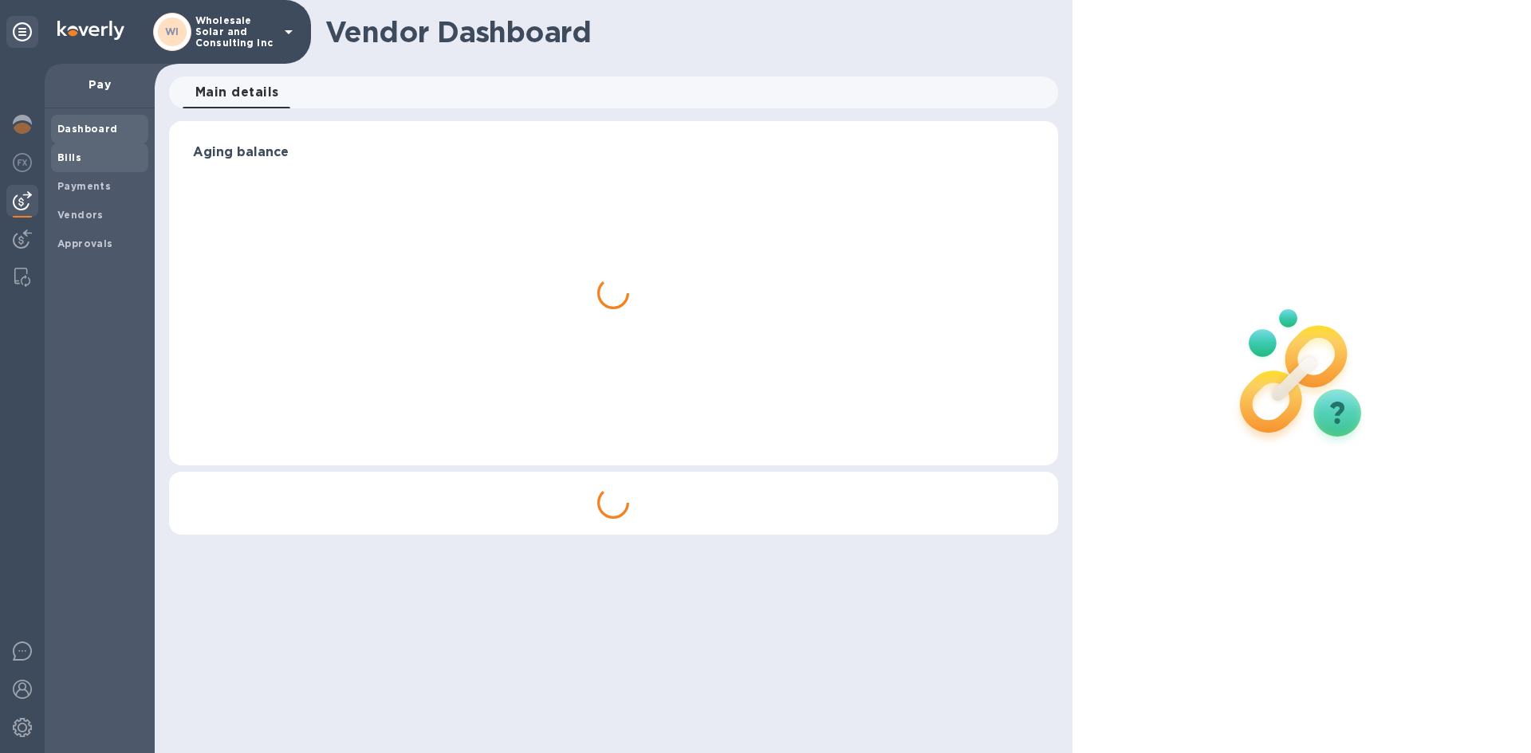
click at [100, 159] on span "Bills" at bounding box center [99, 158] width 85 height 16
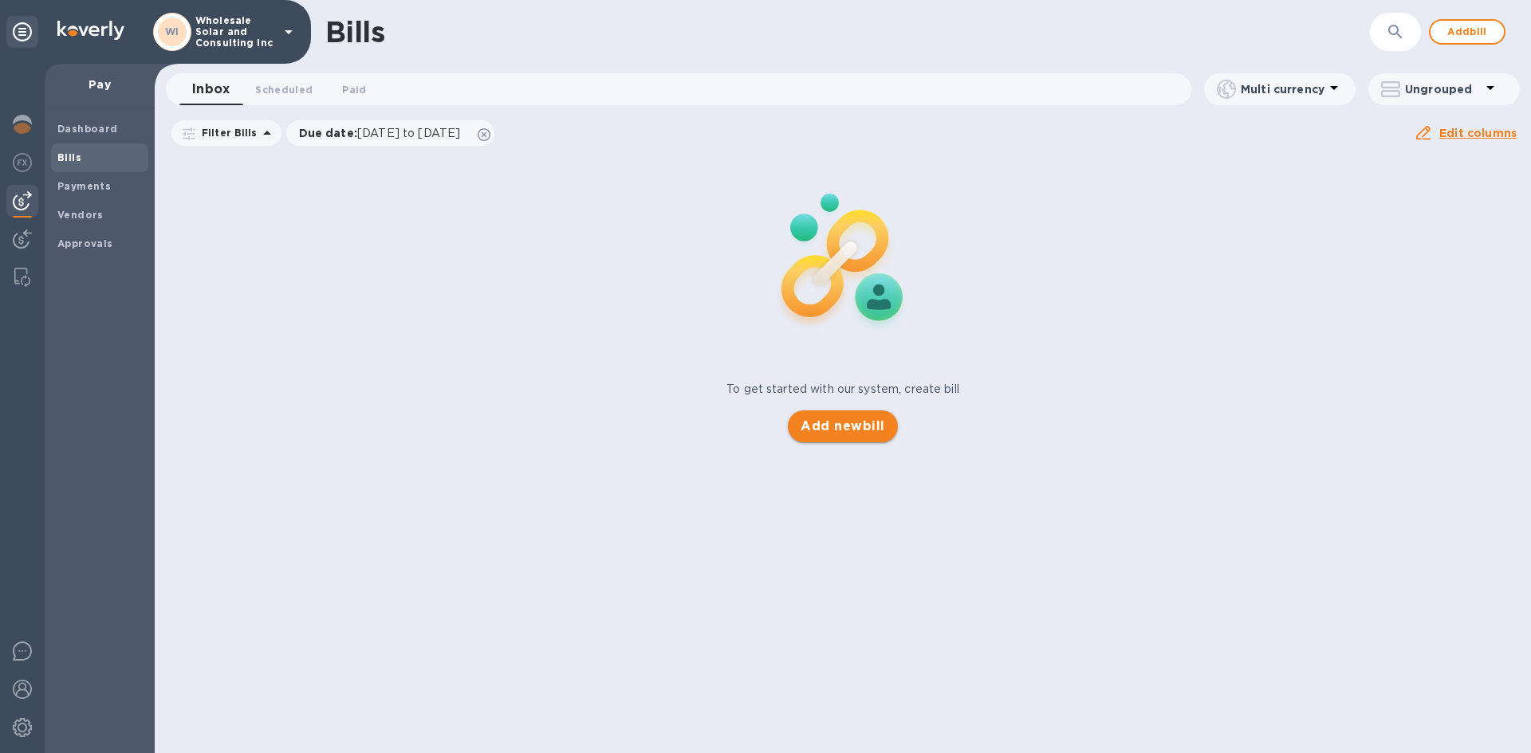
click at [843, 431] on span "Add new bill" at bounding box center [843, 426] width 84 height 19
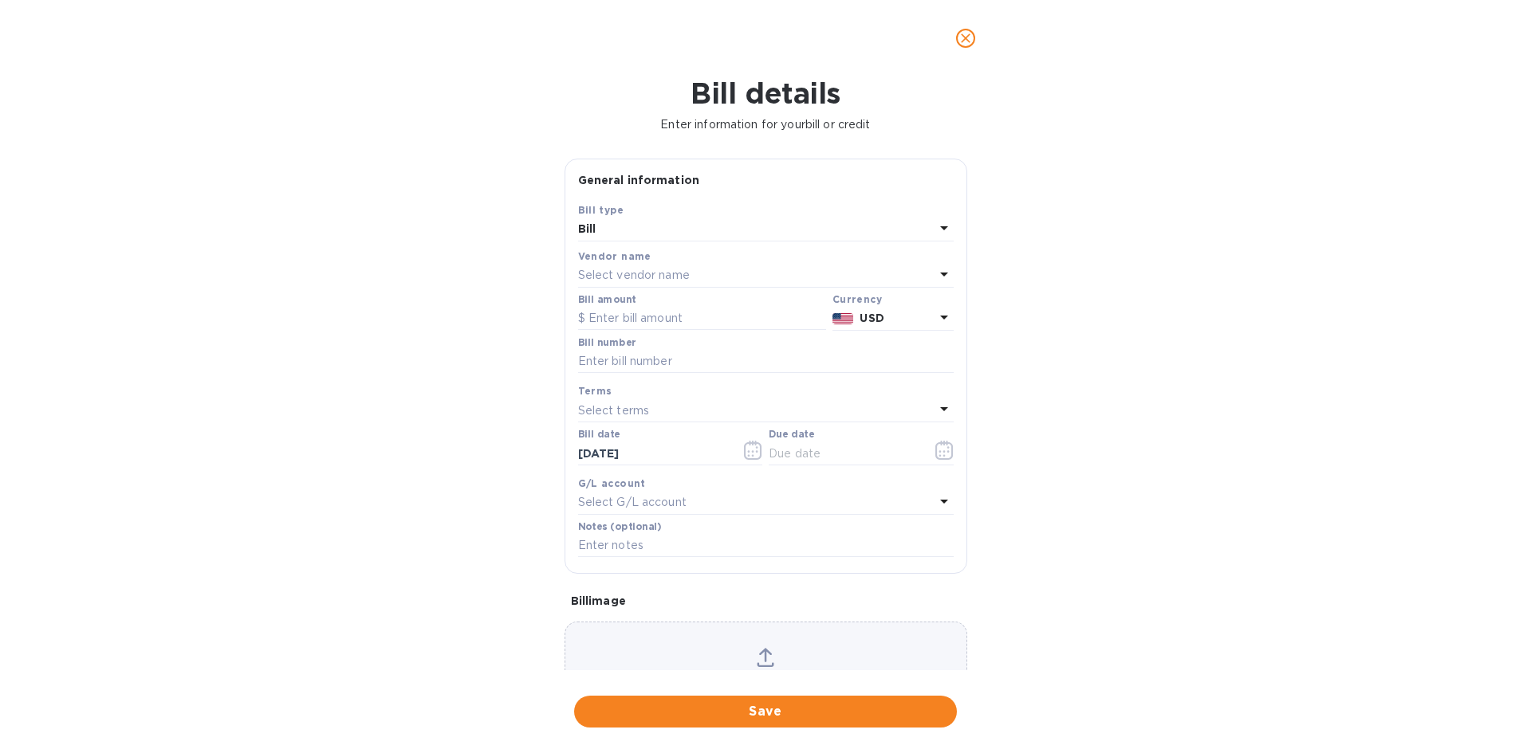
click at [647, 262] on div "Vendor name" at bounding box center [766, 256] width 376 height 17
click at [641, 275] on p "Select vendor name" at bounding box center [634, 275] width 112 height 17
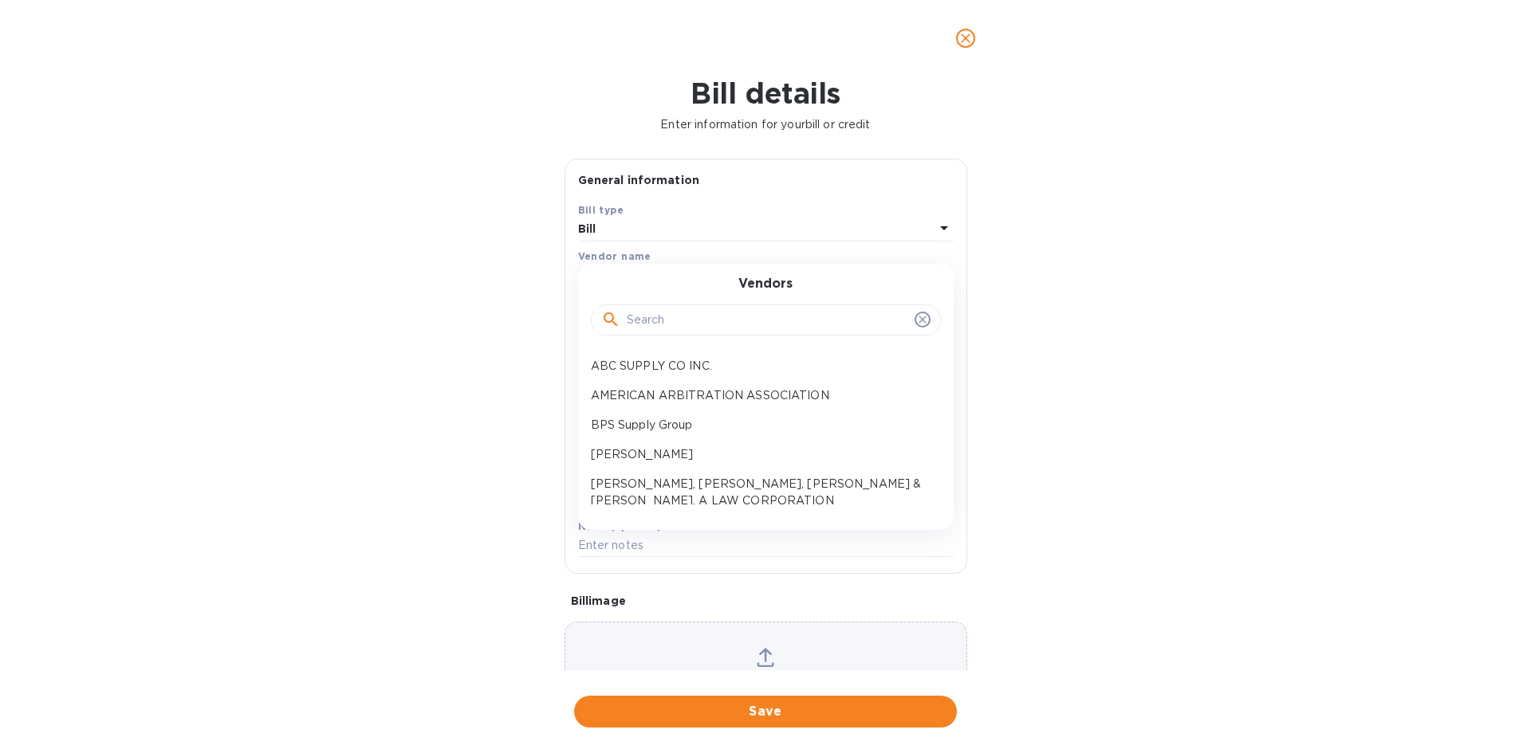
click at [679, 320] on input "text" at bounding box center [767, 321] width 281 height 24
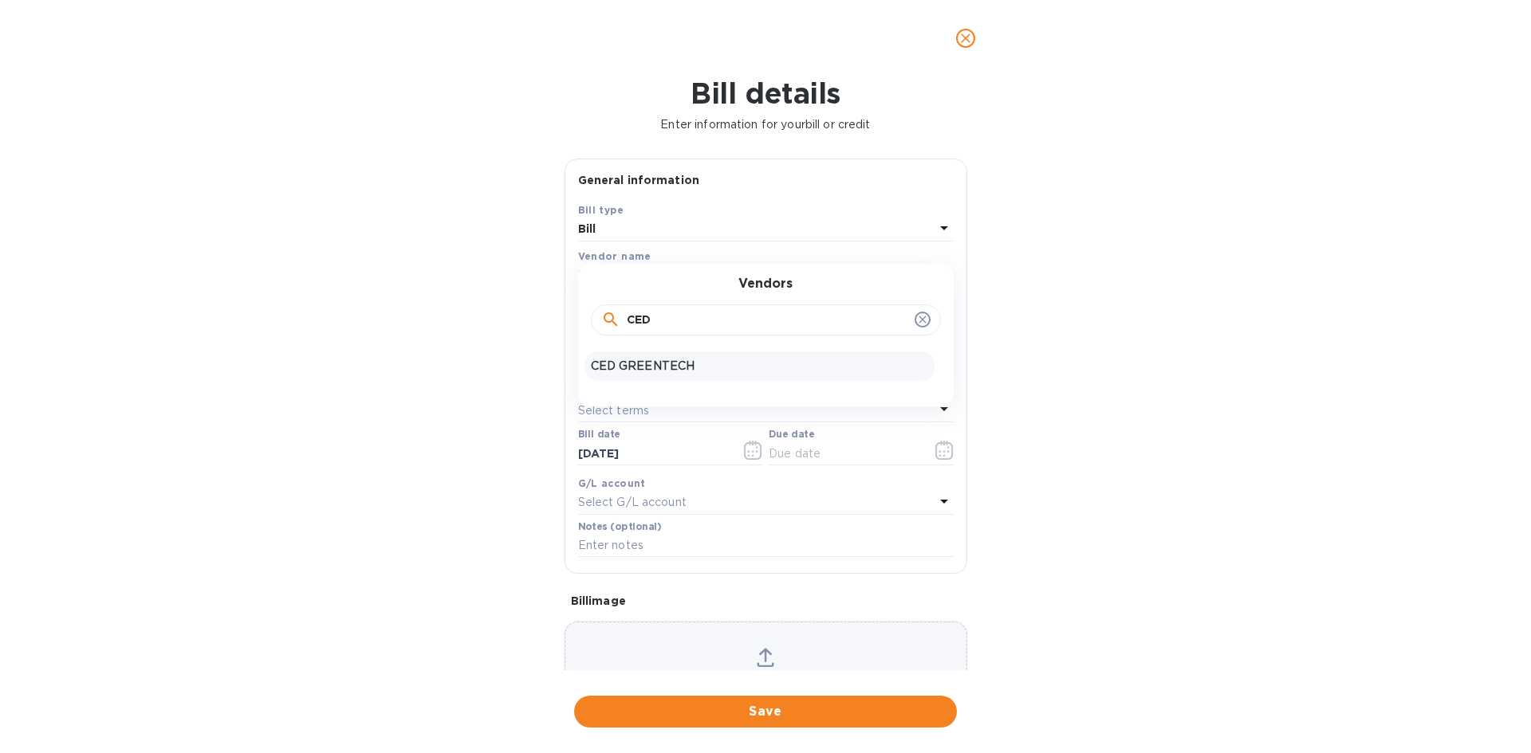
type input "CED"
click at [632, 356] on div "CED GREENTECH" at bounding box center [759, 367] width 350 height 30
click at [661, 316] on input "text" at bounding box center [702, 319] width 248 height 24
type input "5,000"
click at [608, 363] on input "text" at bounding box center [766, 362] width 376 height 24
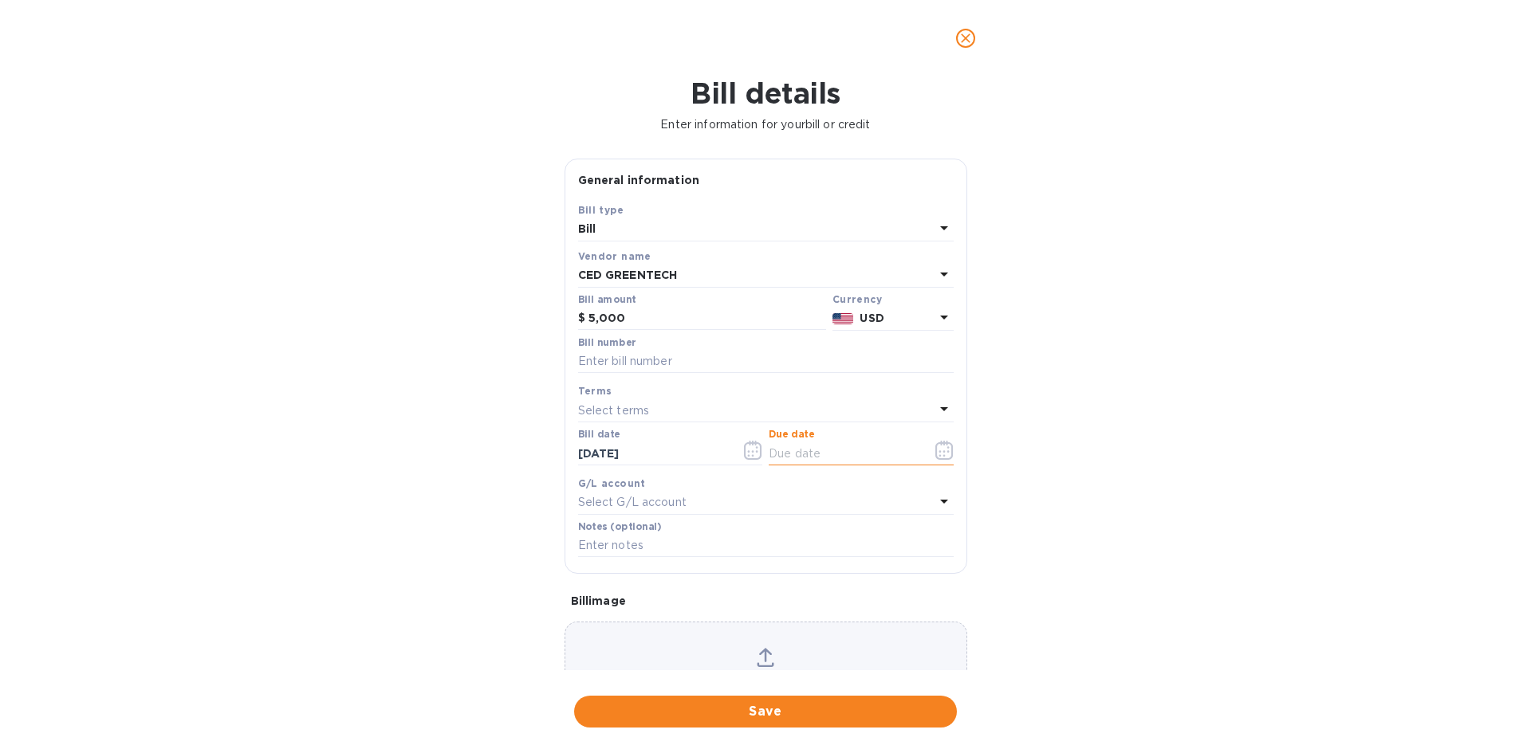
click at [848, 447] on input "text" at bounding box center [844, 454] width 151 height 24
click at [947, 444] on button "button" at bounding box center [944, 450] width 37 height 38
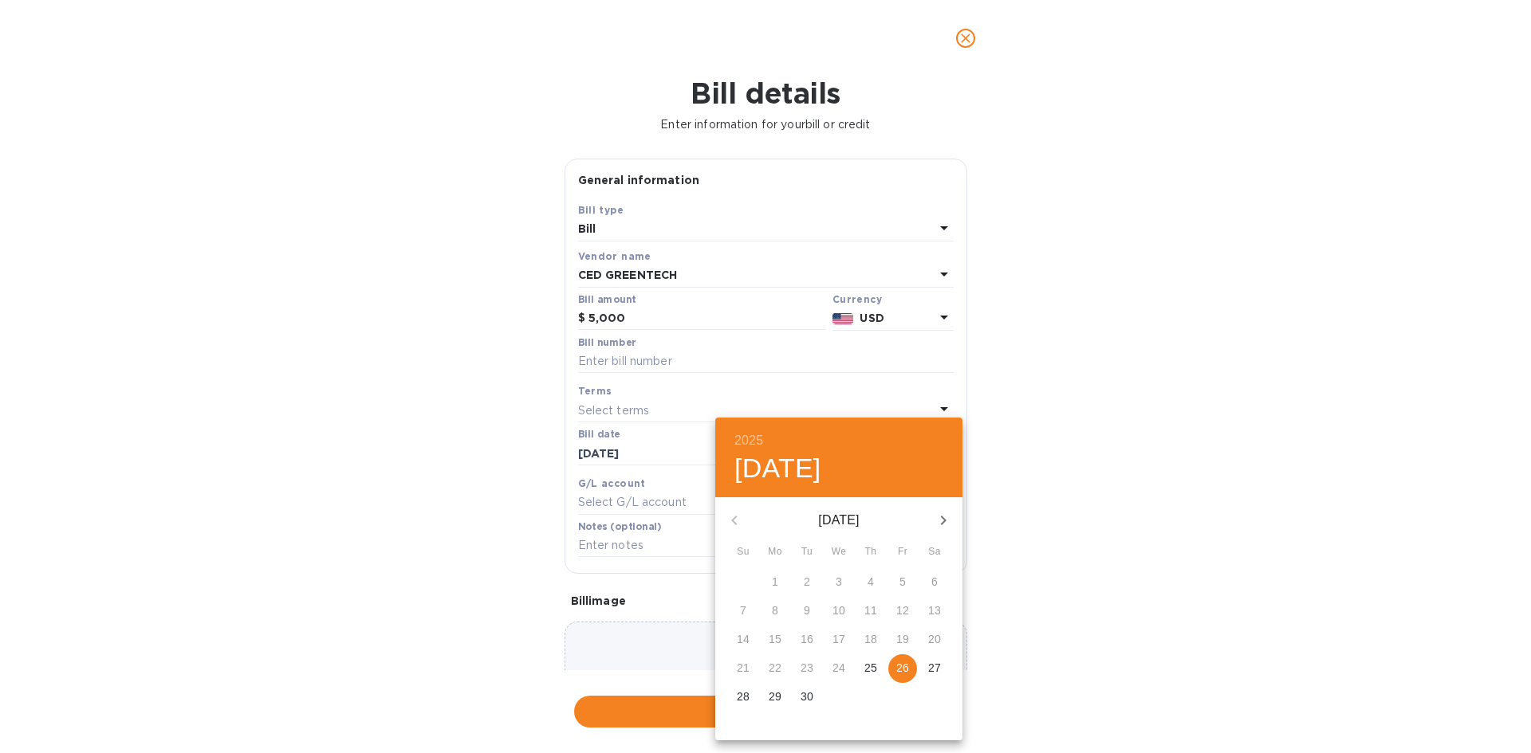
click at [896, 674] on p "26" at bounding box center [902, 668] width 13 height 16
type input "[DATE]"
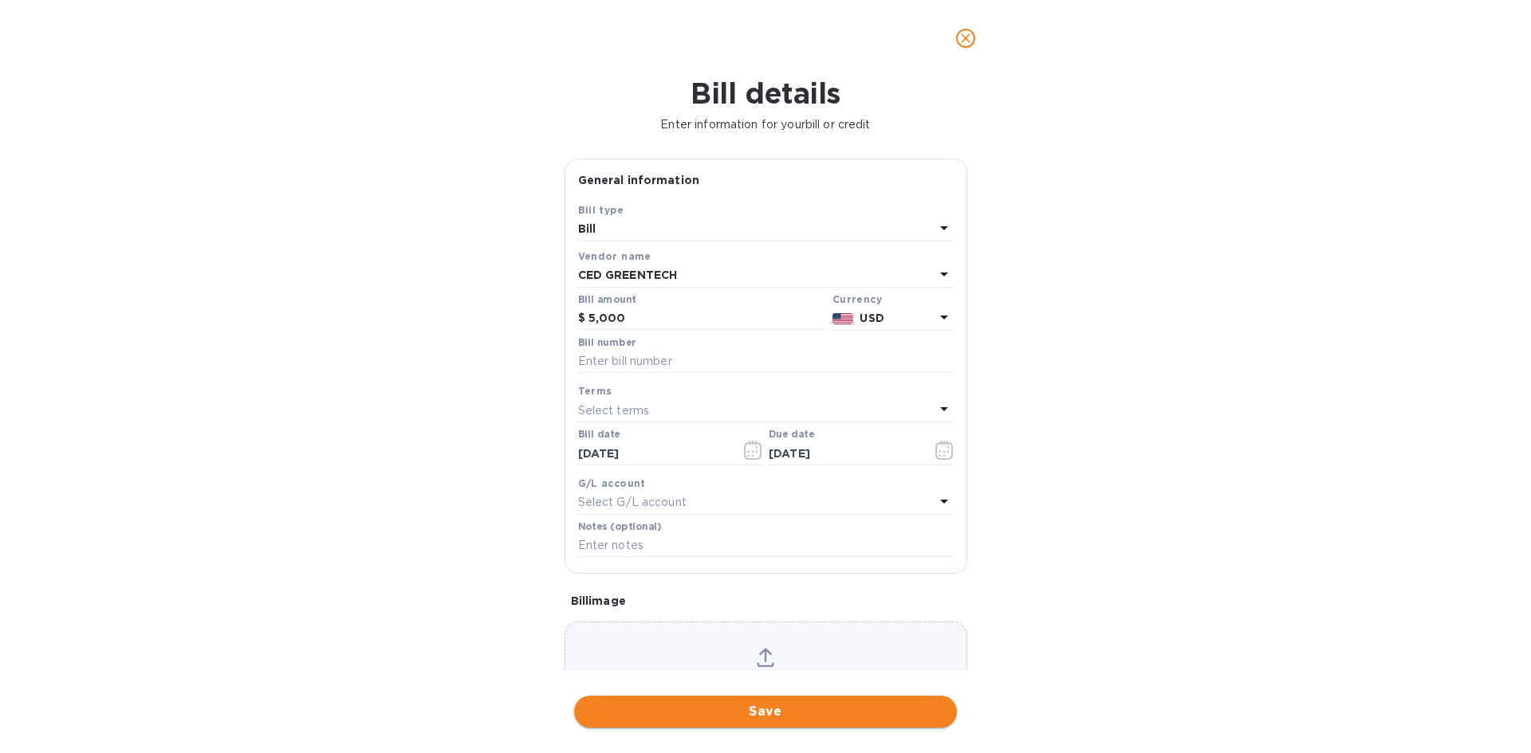
click at [784, 702] on button "Save" at bounding box center [765, 712] width 383 height 32
click at [659, 362] on input "text" at bounding box center [766, 362] width 376 height 24
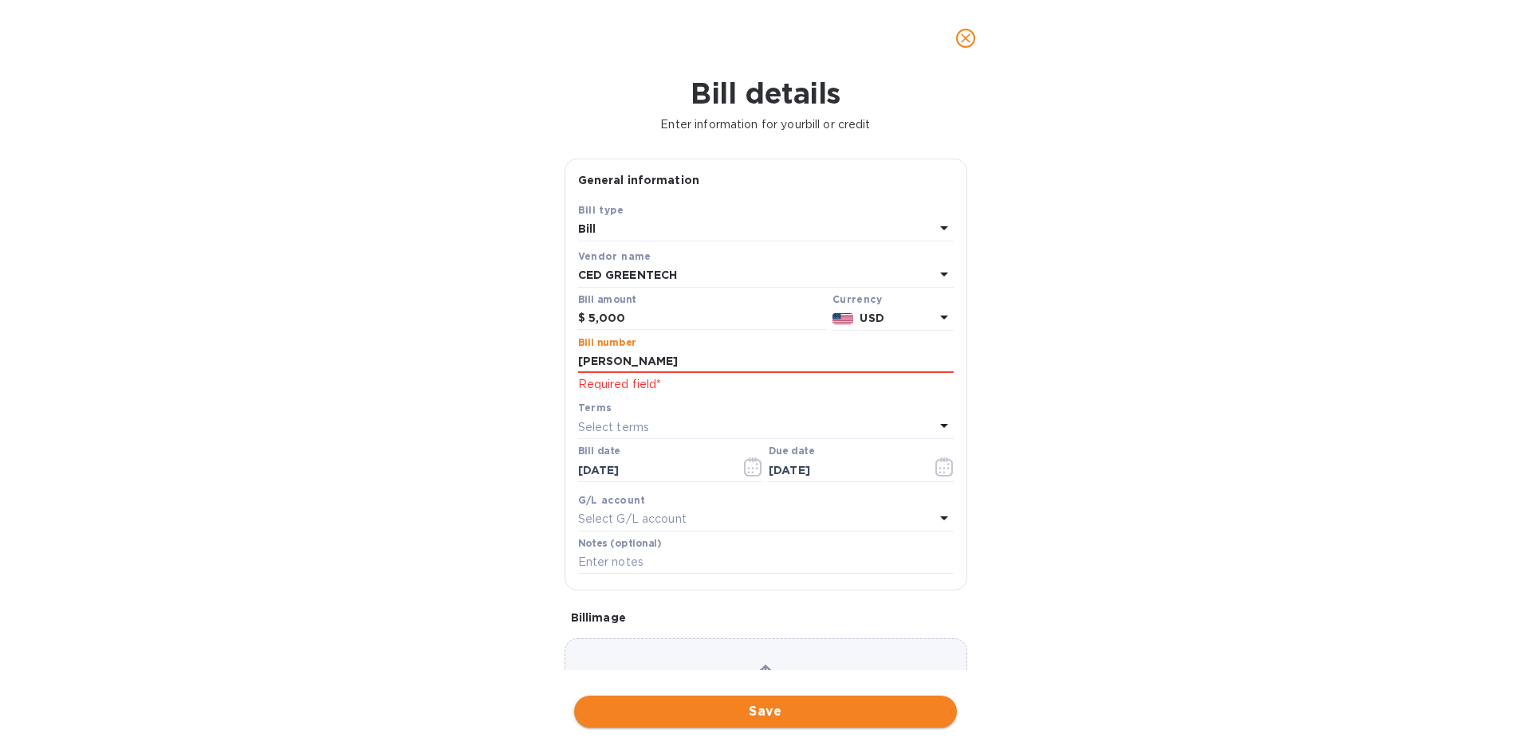
type input "[PERSON_NAME]"
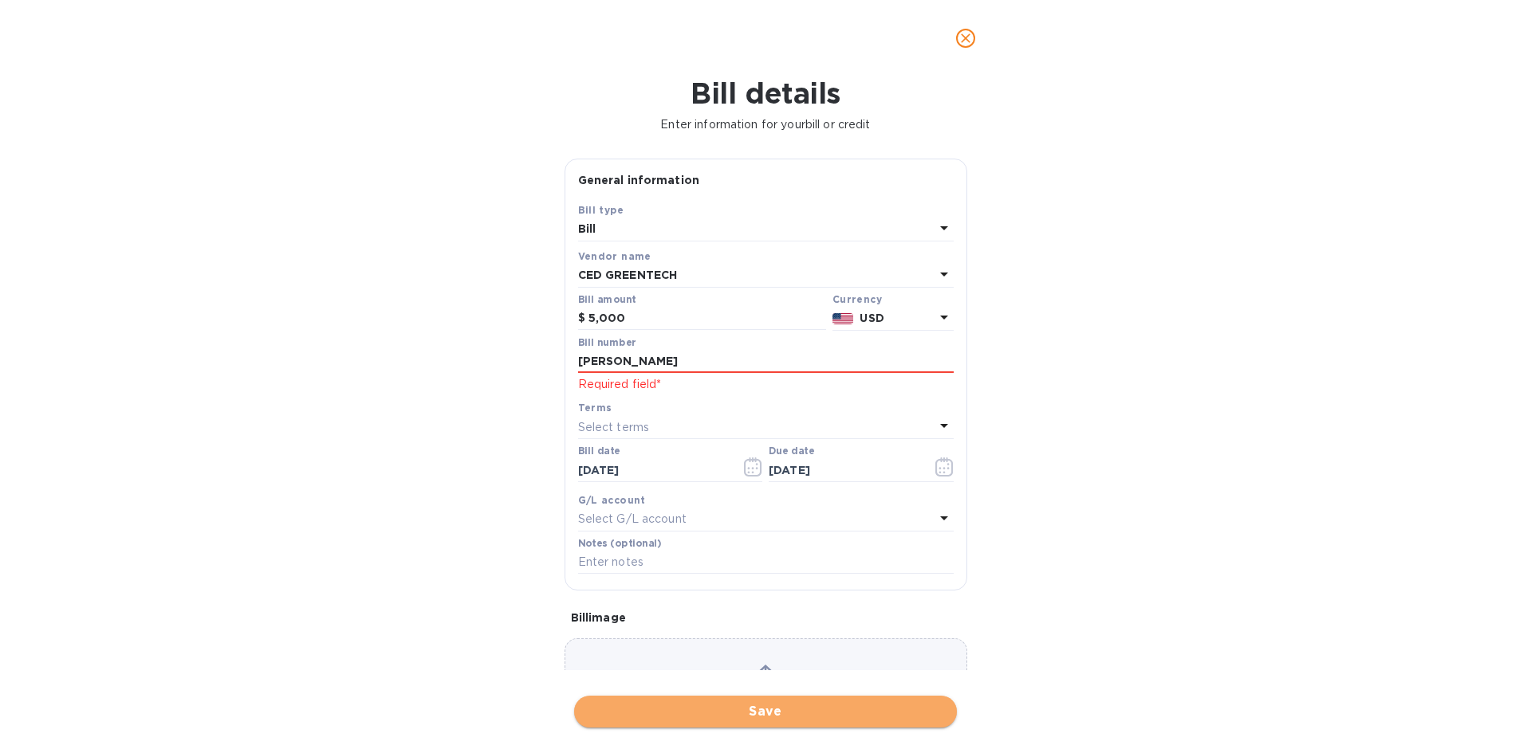
click at [798, 705] on span "Save" at bounding box center [765, 711] width 357 height 19
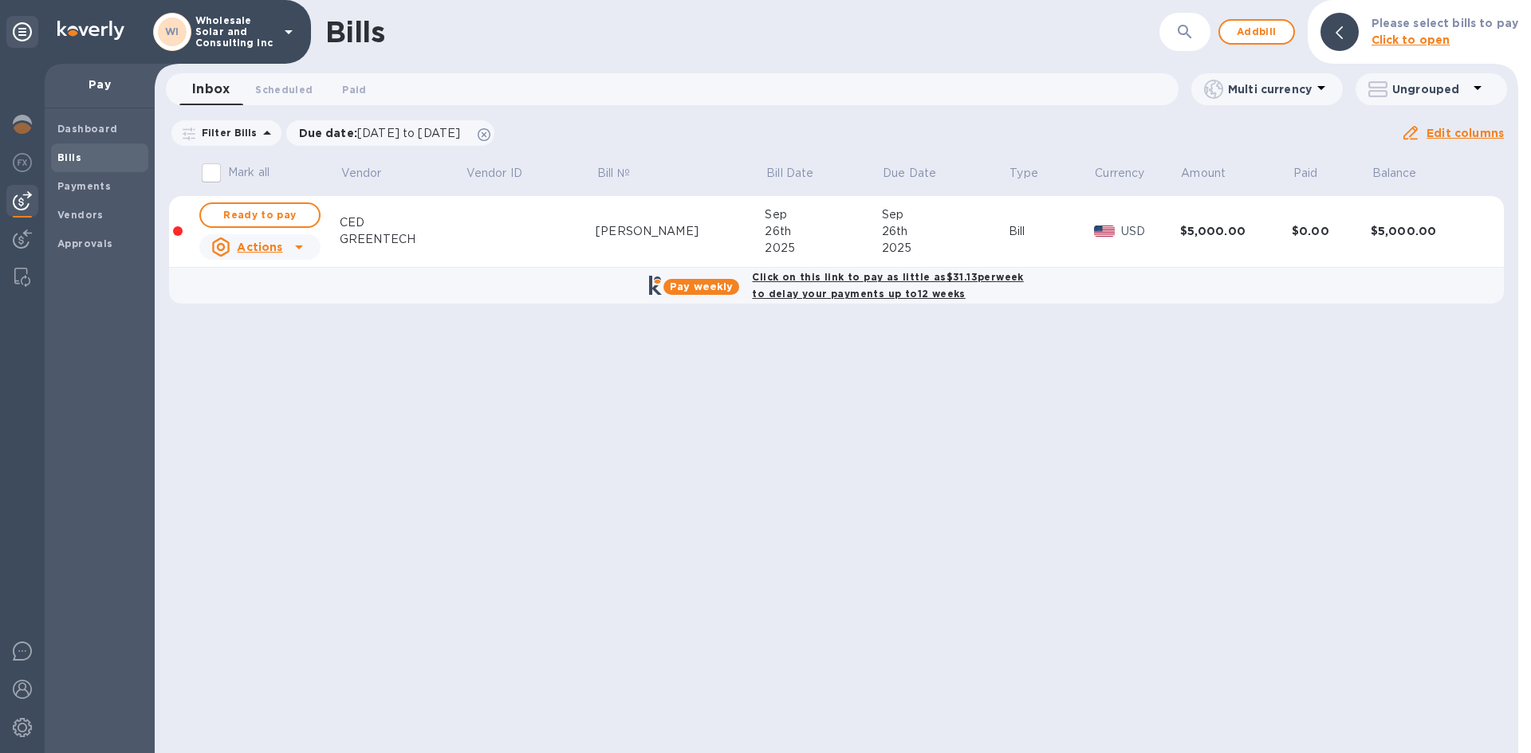
click at [764, 283] on b "Click on this link to pay as little as $31.13 per week to delay your payments u…" at bounding box center [887, 285] width 271 height 29
checkbox input "true"
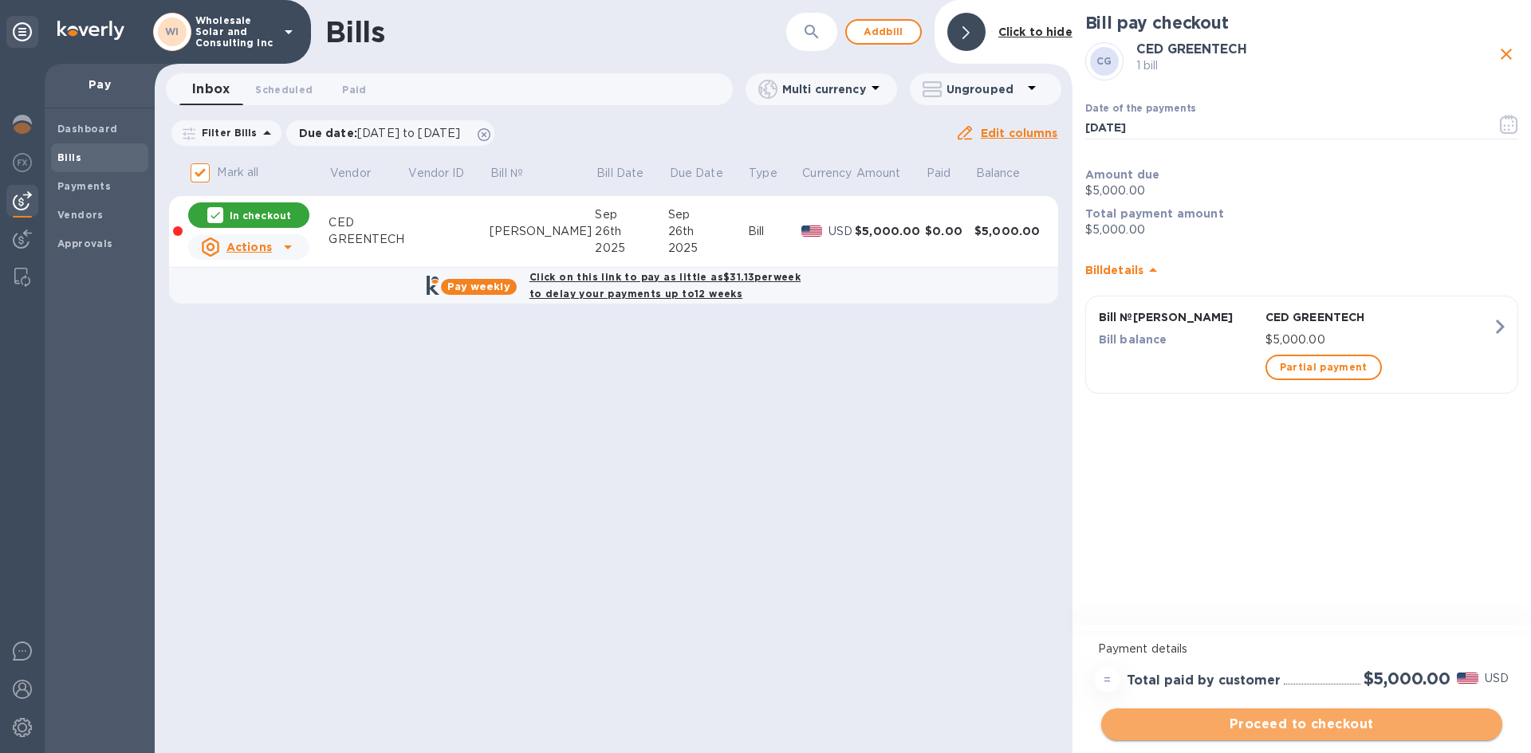
click at [1316, 717] on span "Proceed to checkout" at bounding box center [1302, 724] width 376 height 19
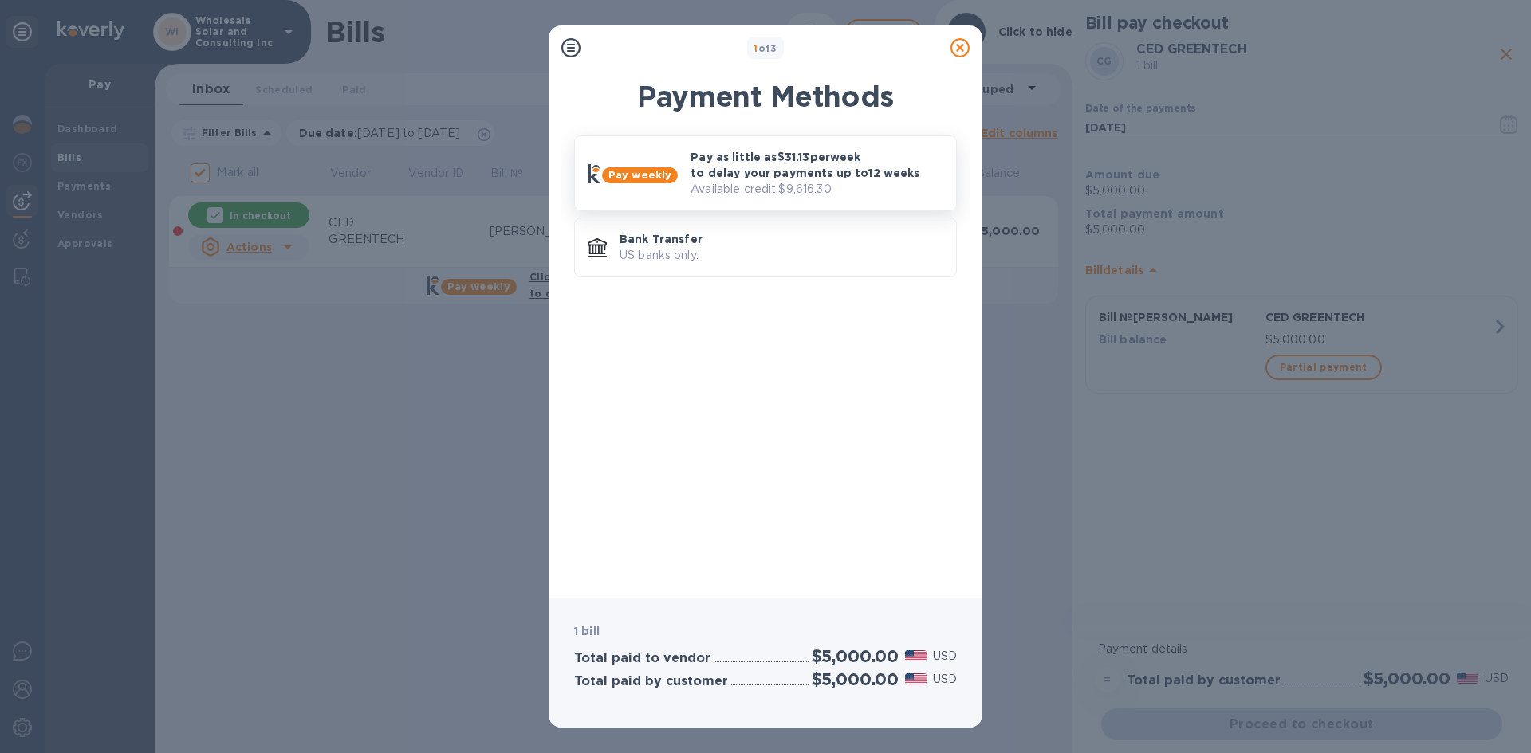
click at [711, 162] on p "Pay as little as $31.13 per week to delay your payments up to 12 weeks" at bounding box center [817, 165] width 253 height 32
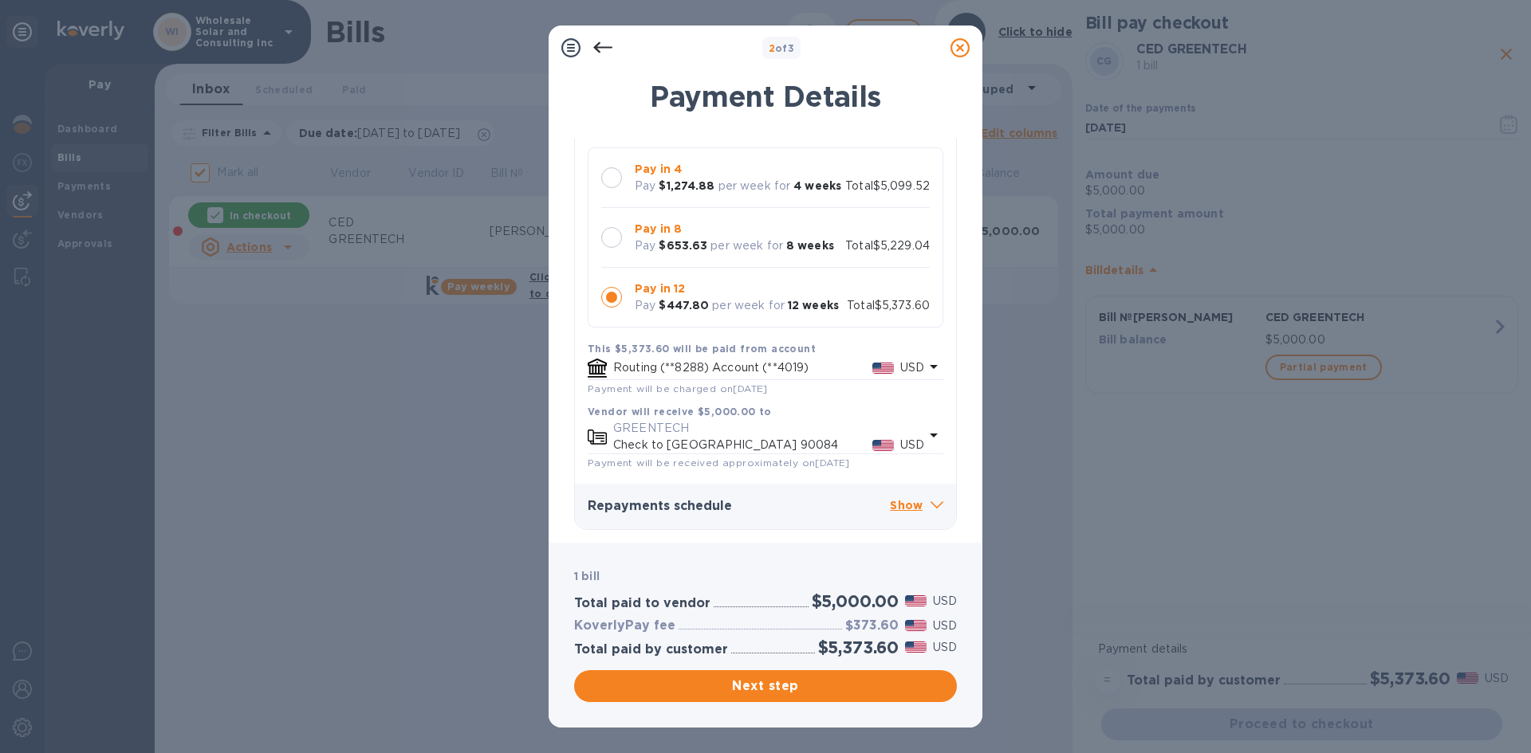
scroll to position [159, 0]
click at [924, 431] on icon at bounding box center [933, 435] width 19 height 19
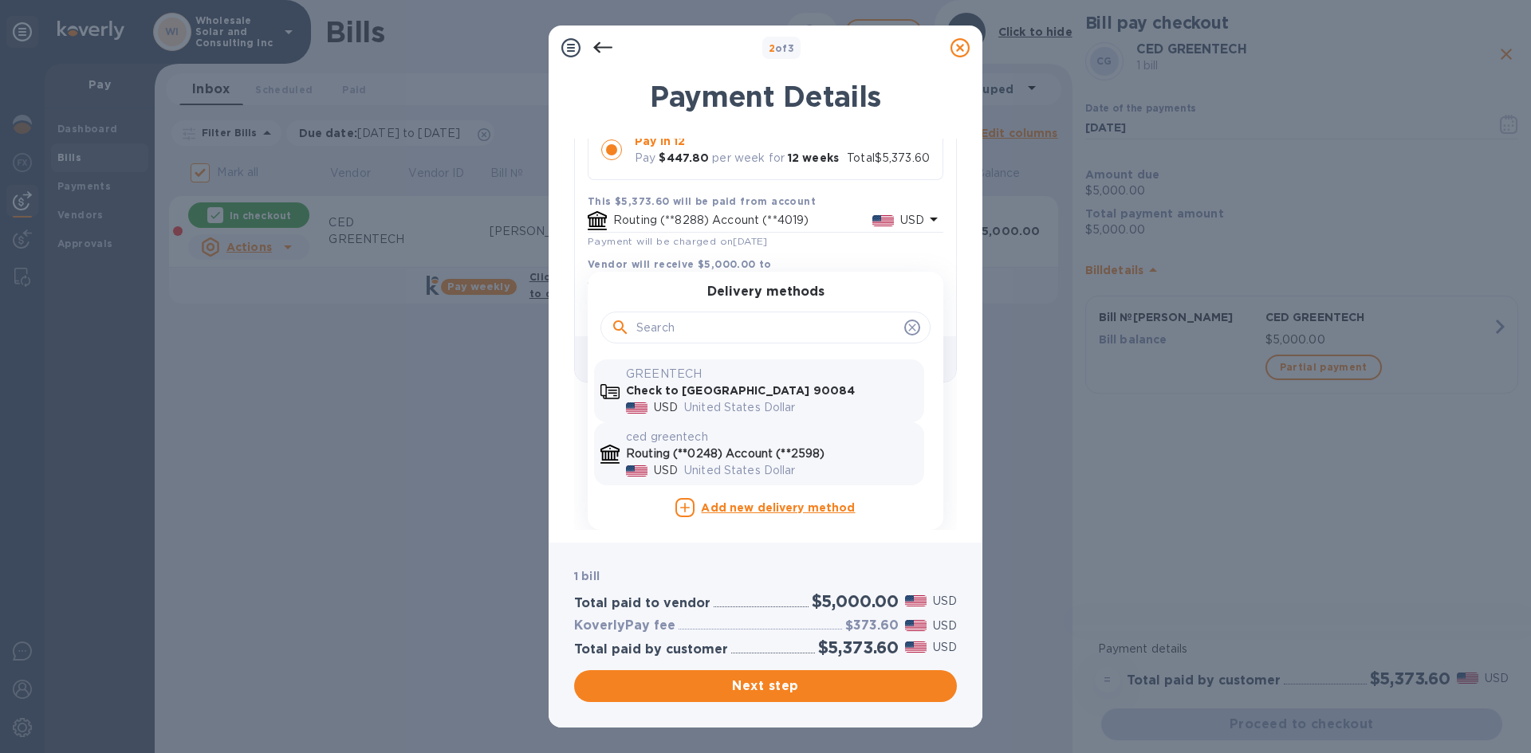
click at [741, 442] on p "ced greentech" at bounding box center [772, 437] width 292 height 17
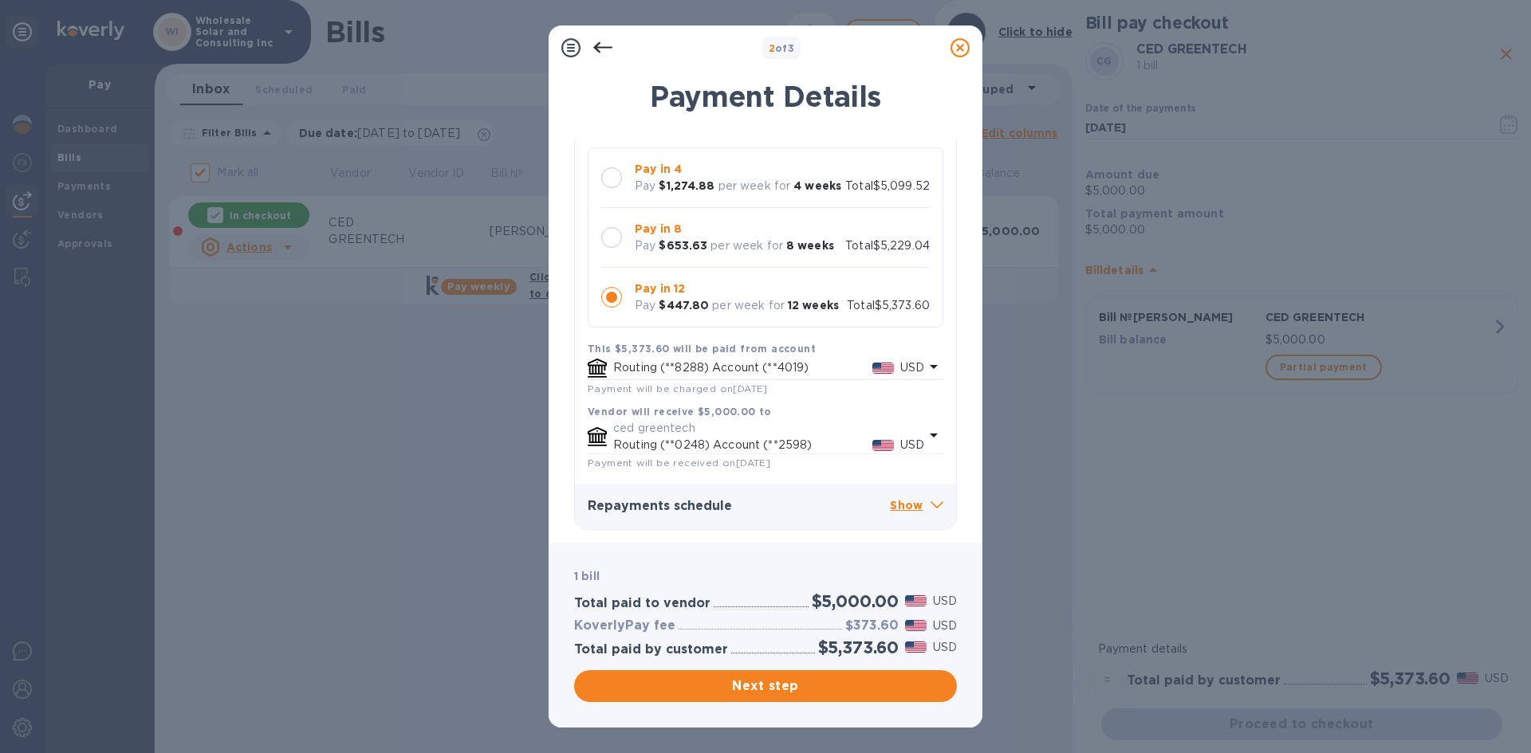
scroll to position [150, 0]
click at [824, 679] on span "Next step" at bounding box center [765, 686] width 357 height 19
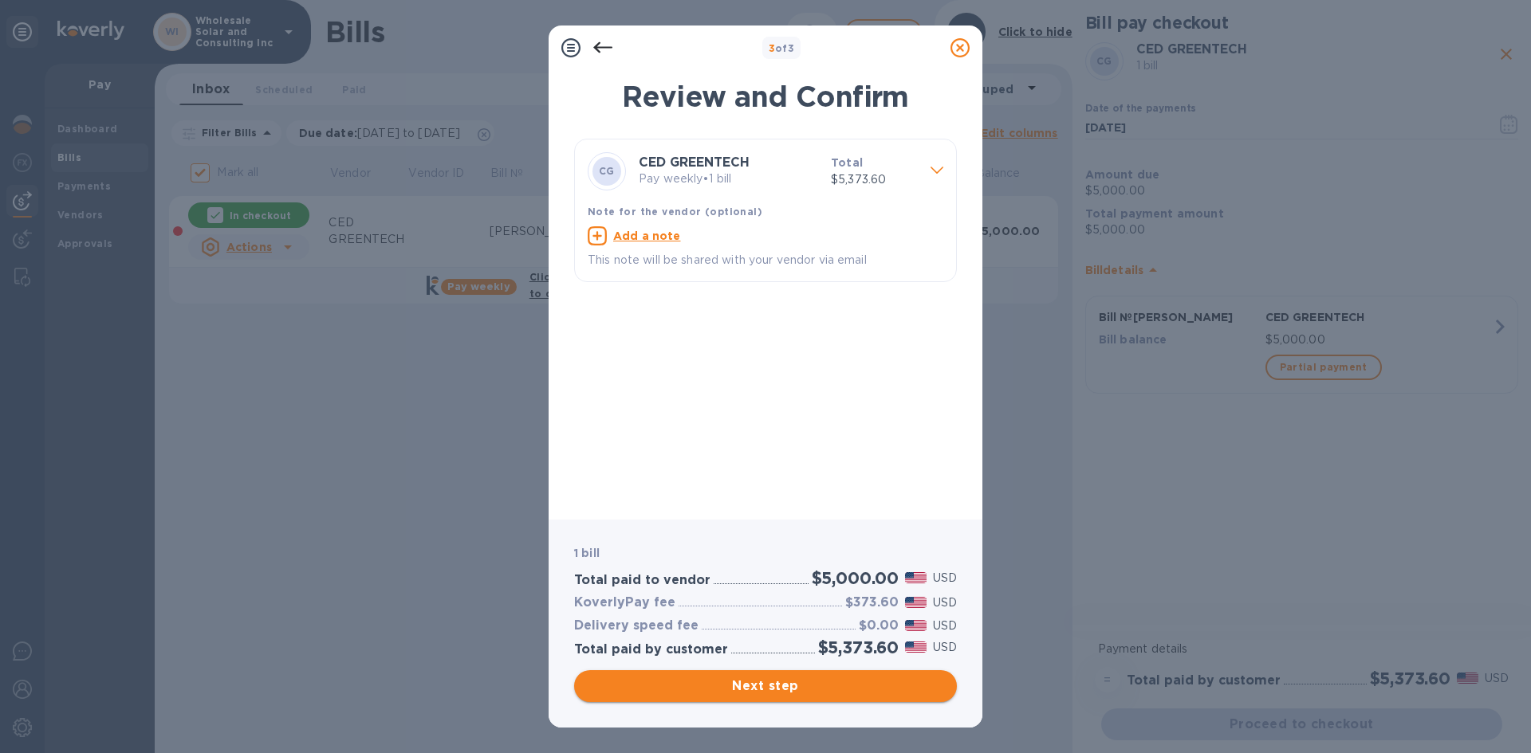
click at [802, 692] on span "Next step" at bounding box center [765, 686] width 357 height 19
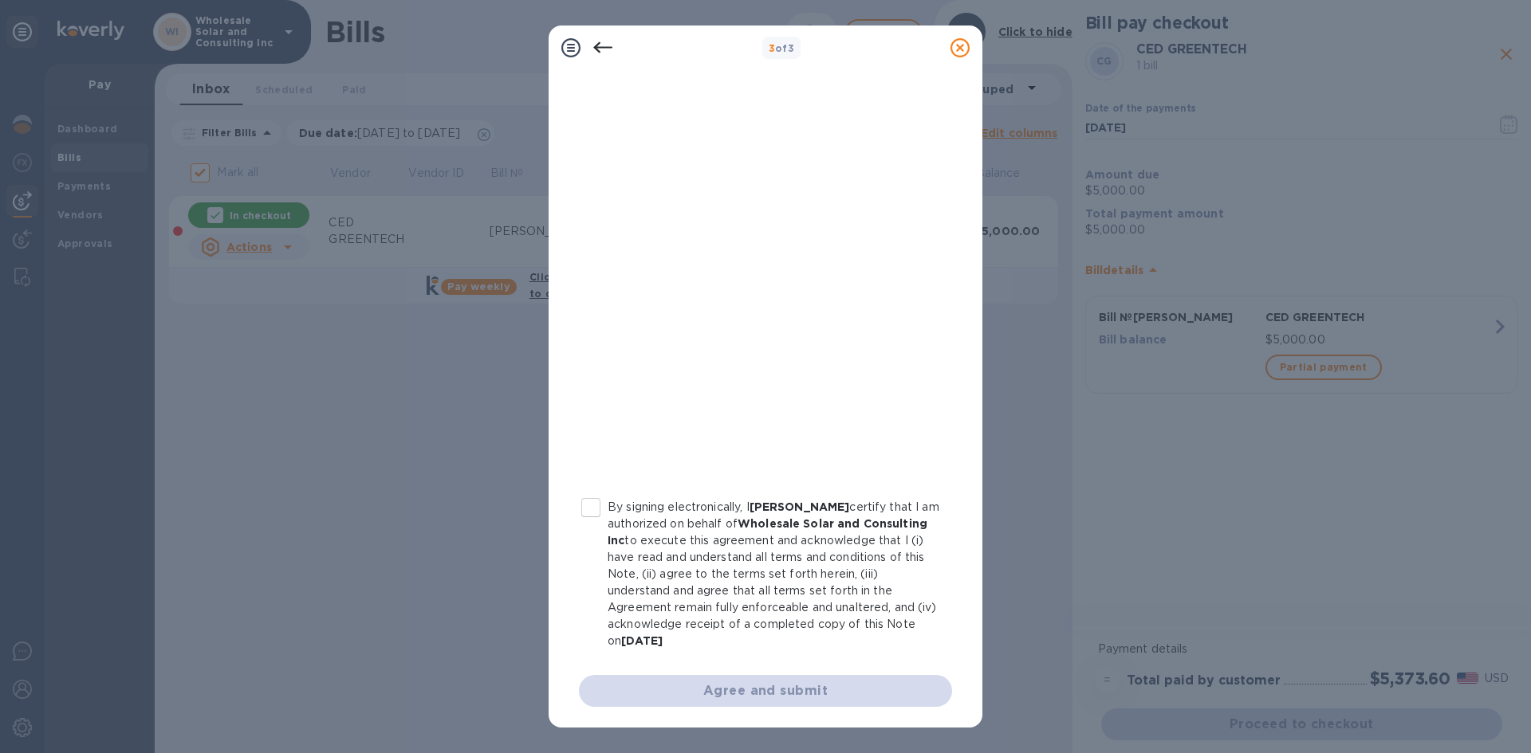
scroll to position [155, 0]
click at [596, 513] on input "By signing electronically, I [PERSON_NAME] certify that I am authorized on beha…" at bounding box center [590, 506] width 33 height 33
checkbox input "true"
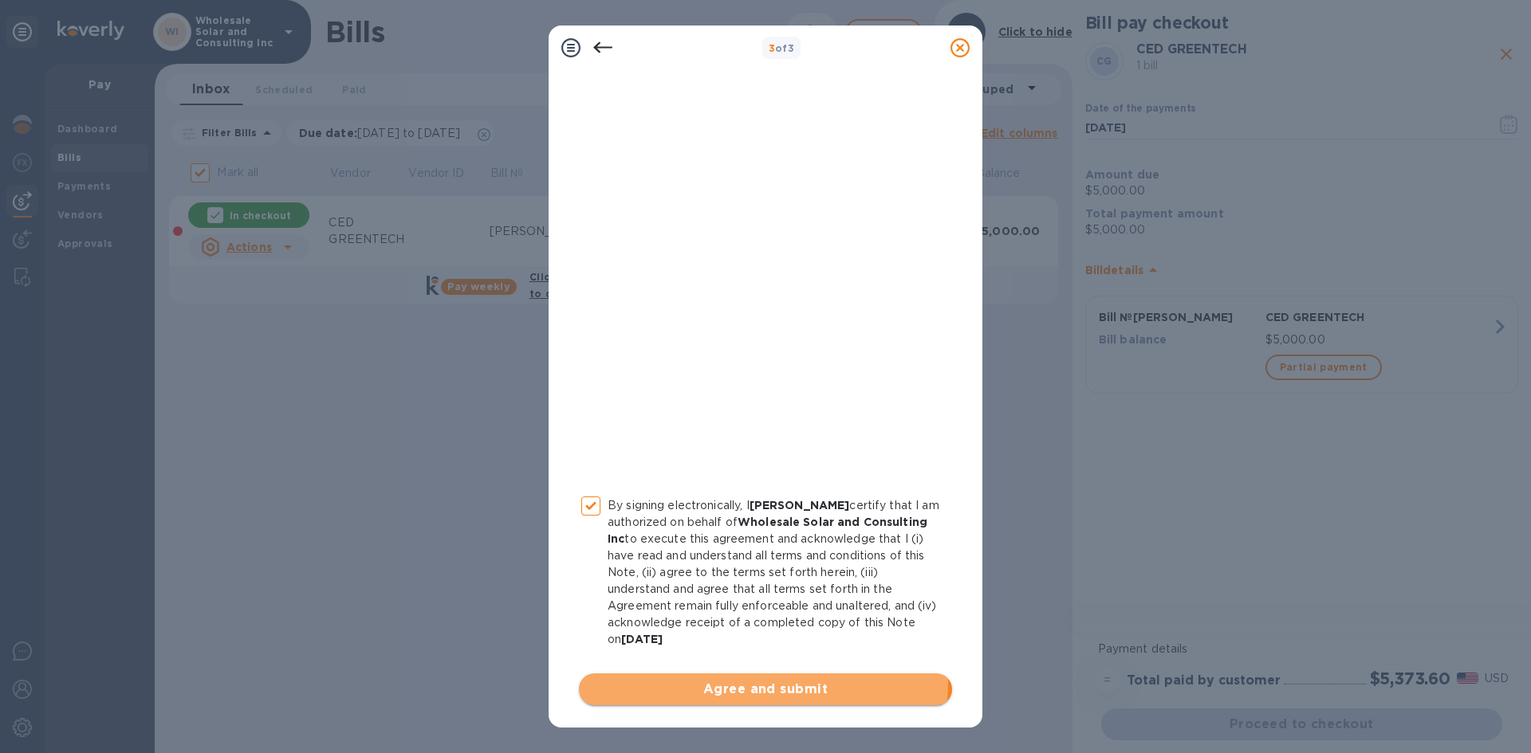
click at [749, 683] on span "Agree and submit" at bounding box center [766, 689] width 348 height 19
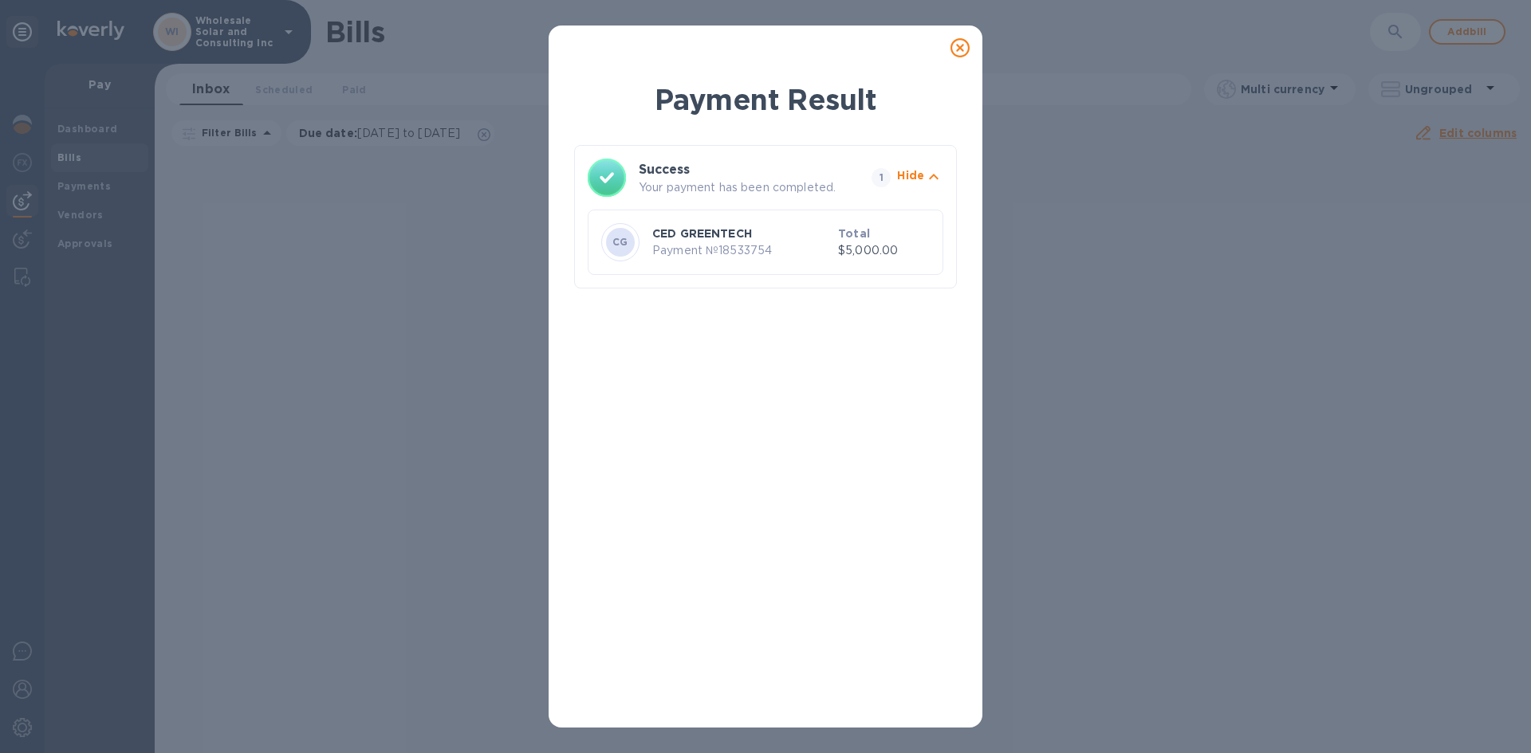
click at [962, 45] on icon at bounding box center [959, 47] width 19 height 19
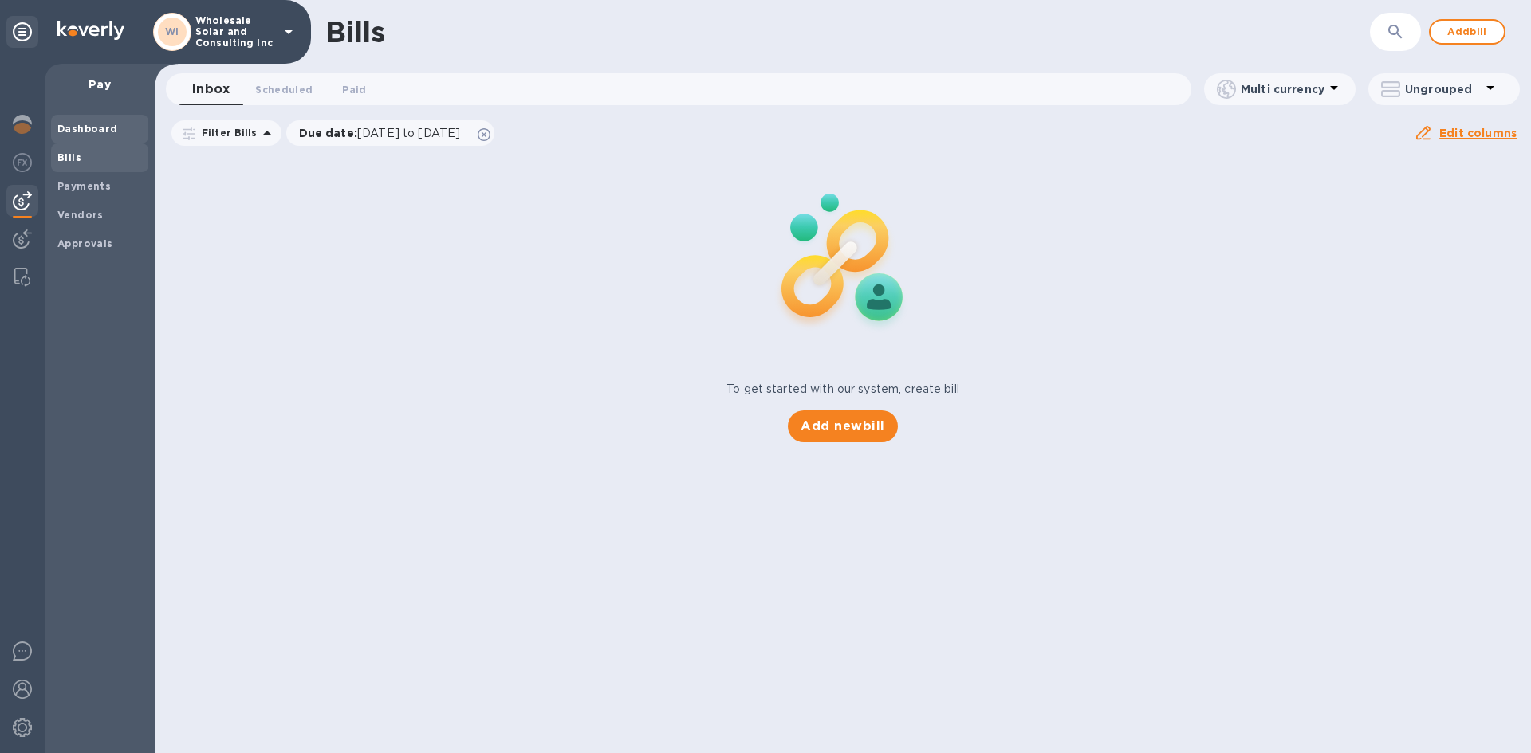
click at [100, 136] on span "Dashboard" at bounding box center [87, 129] width 61 height 16
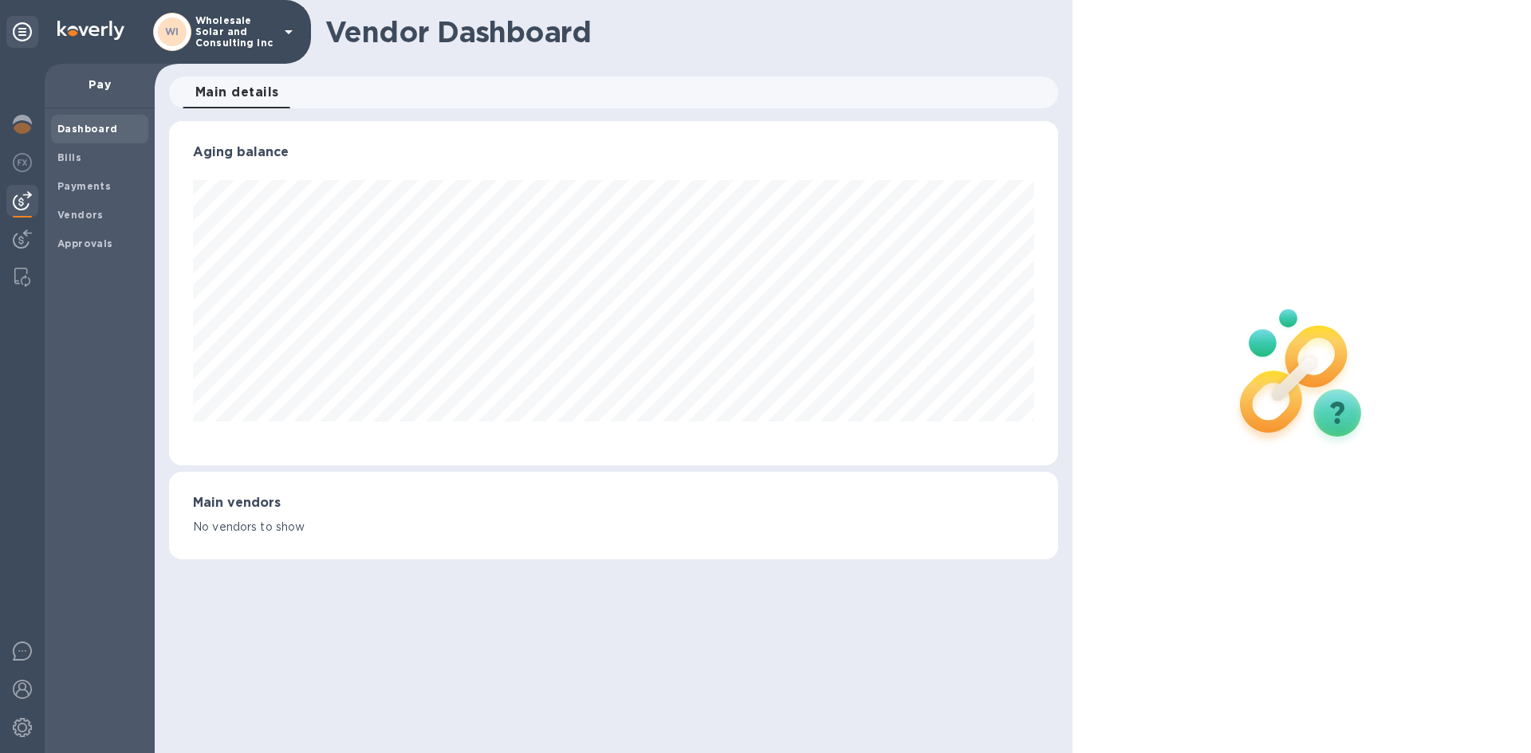
scroll to position [344, 888]
click at [25, 120] on img at bounding box center [22, 124] width 19 height 19
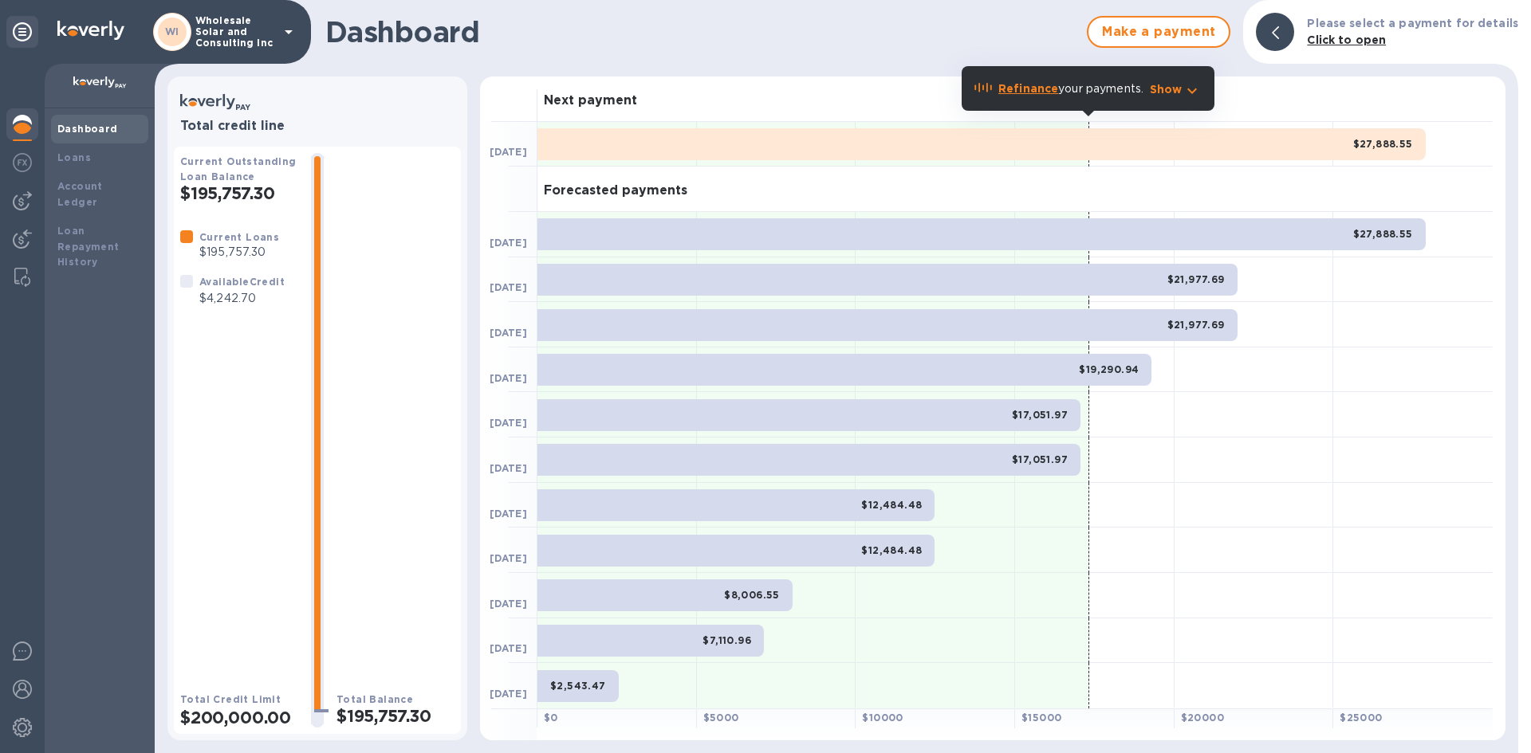
click at [1039, 91] on b "Refinance" at bounding box center [1028, 88] width 60 height 13
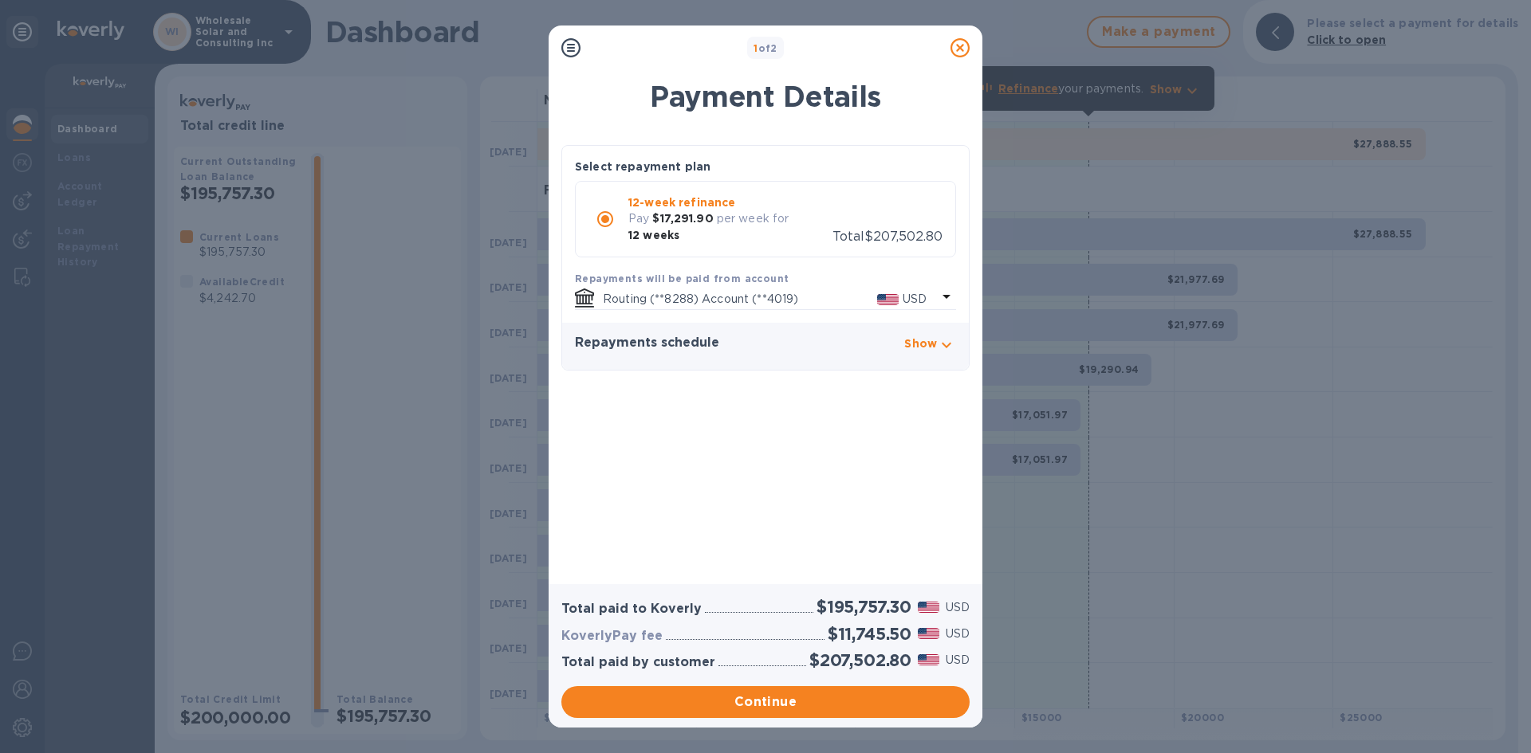
click at [959, 52] on icon at bounding box center [959, 47] width 19 height 19
